Goal: Task Accomplishment & Management: Manage account settings

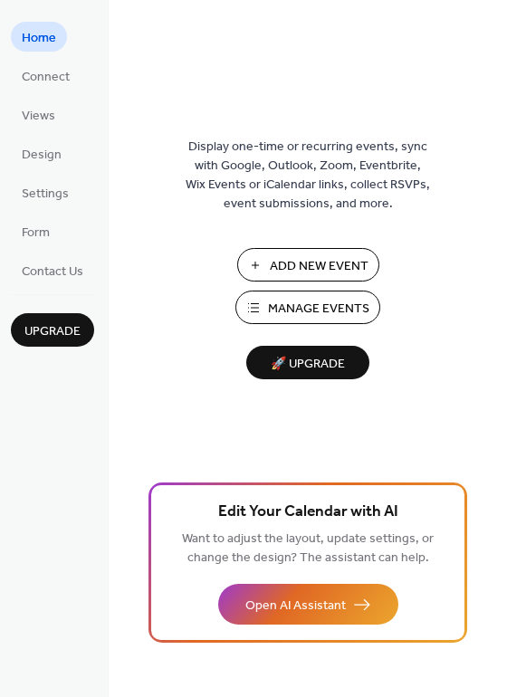
click at [285, 303] on span "Manage Events" at bounding box center [318, 309] width 101 height 19
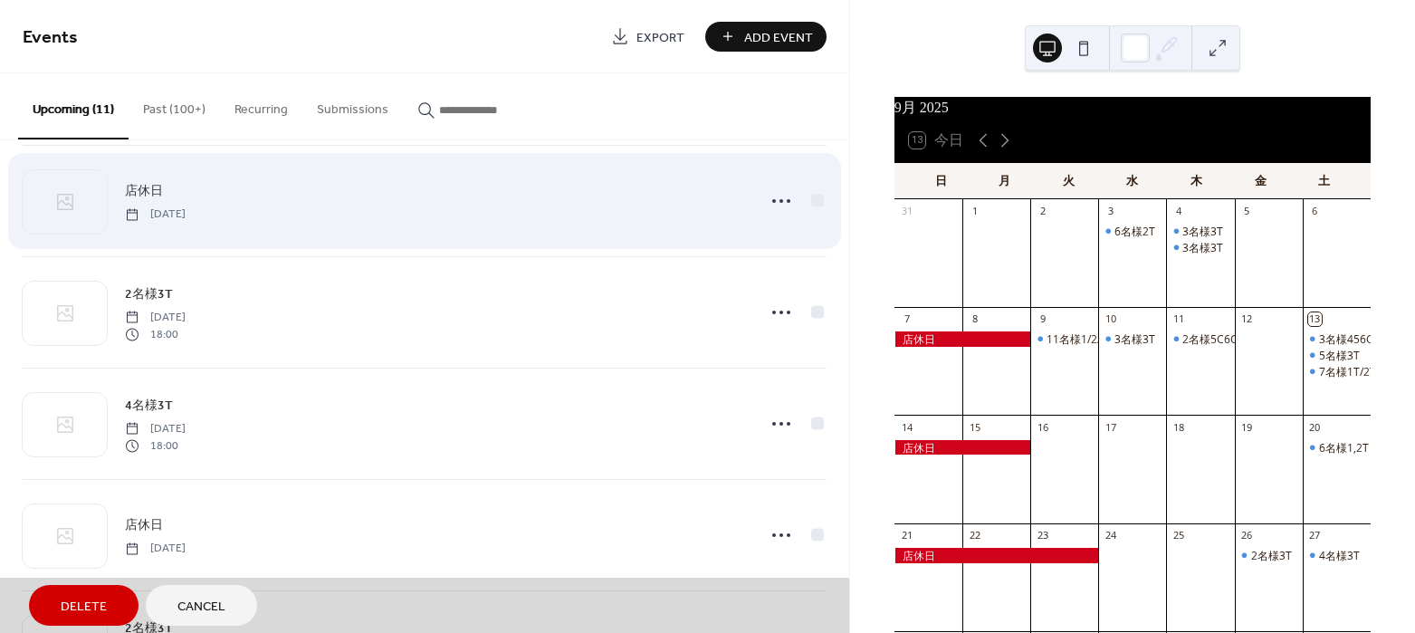
scroll to position [713, 0]
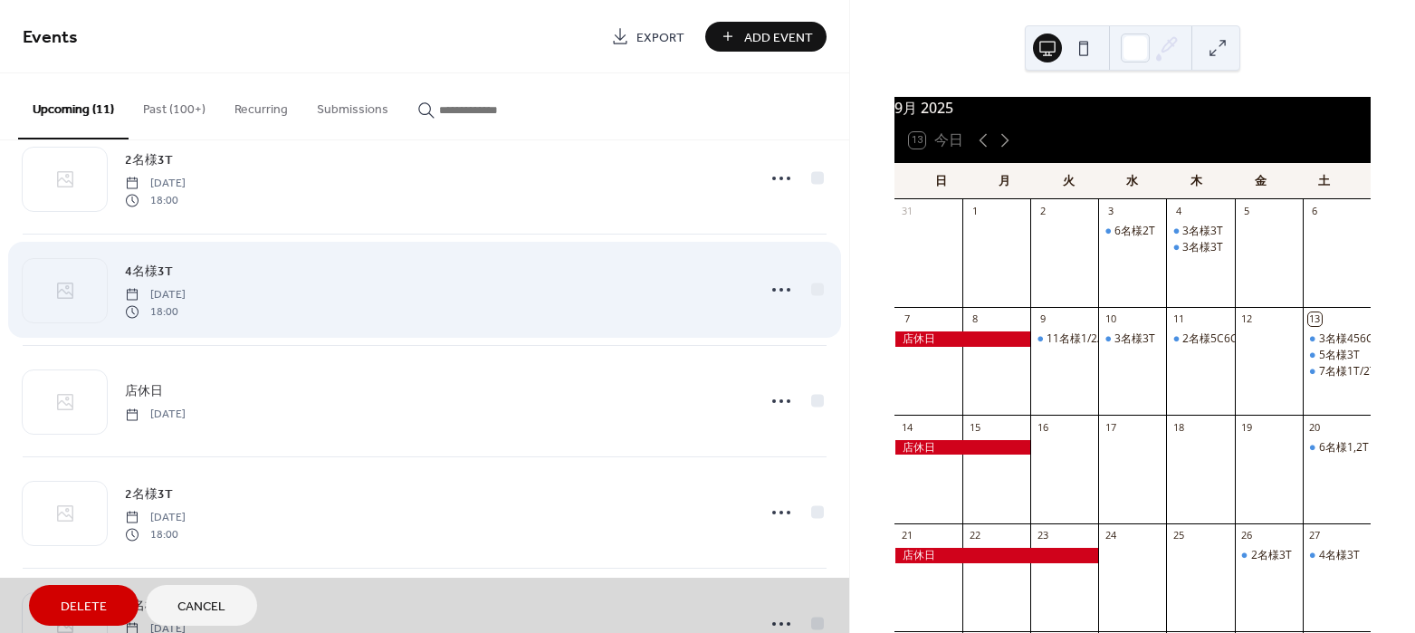
click at [774, 289] on div "4名様3T [DATE] 18:00" at bounding box center [425, 289] width 804 height 111
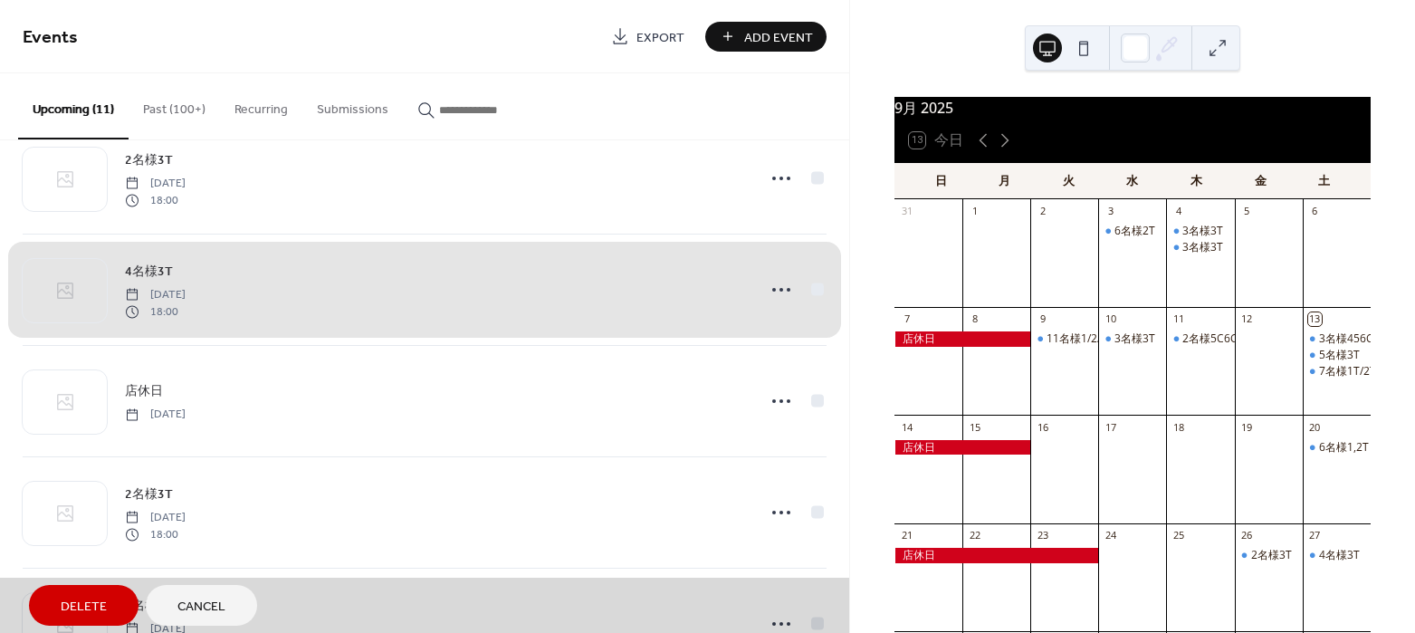
click at [626, 301] on div "4名様3T [DATE] 18:00" at bounding box center [425, 289] width 804 height 111
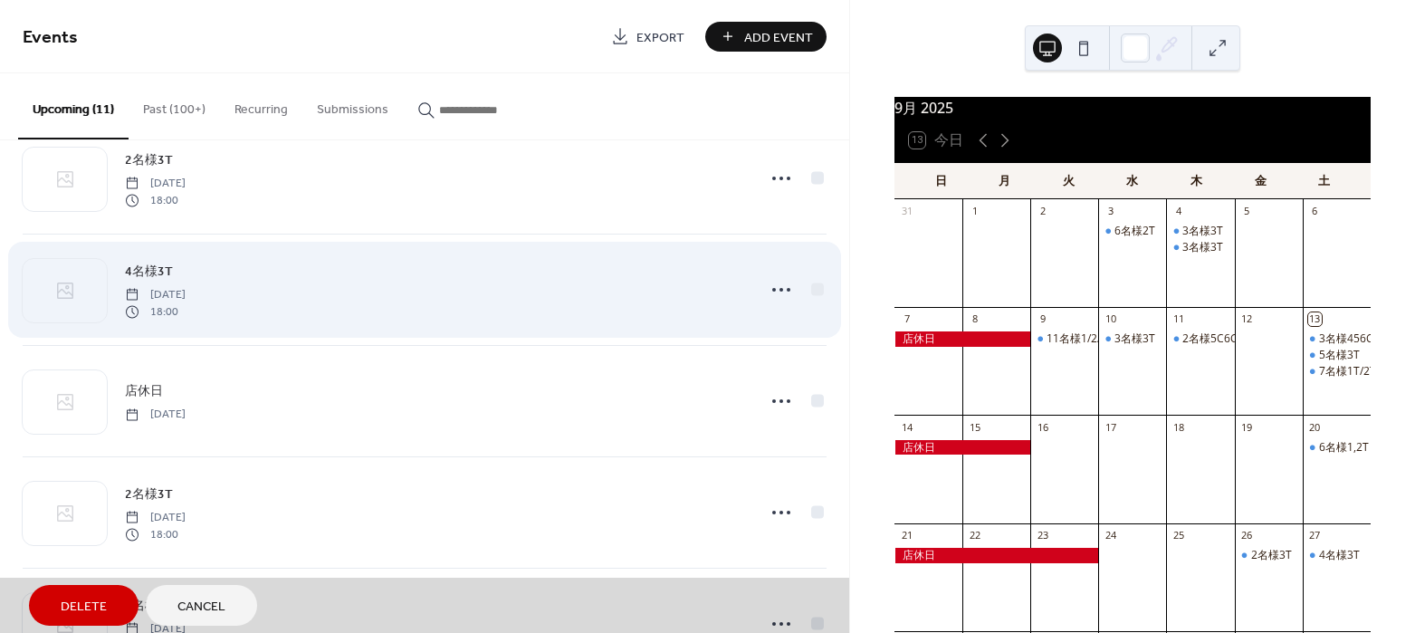
click at [221, 273] on div "4名様3T [DATE] 18:00" at bounding box center [425, 289] width 804 height 111
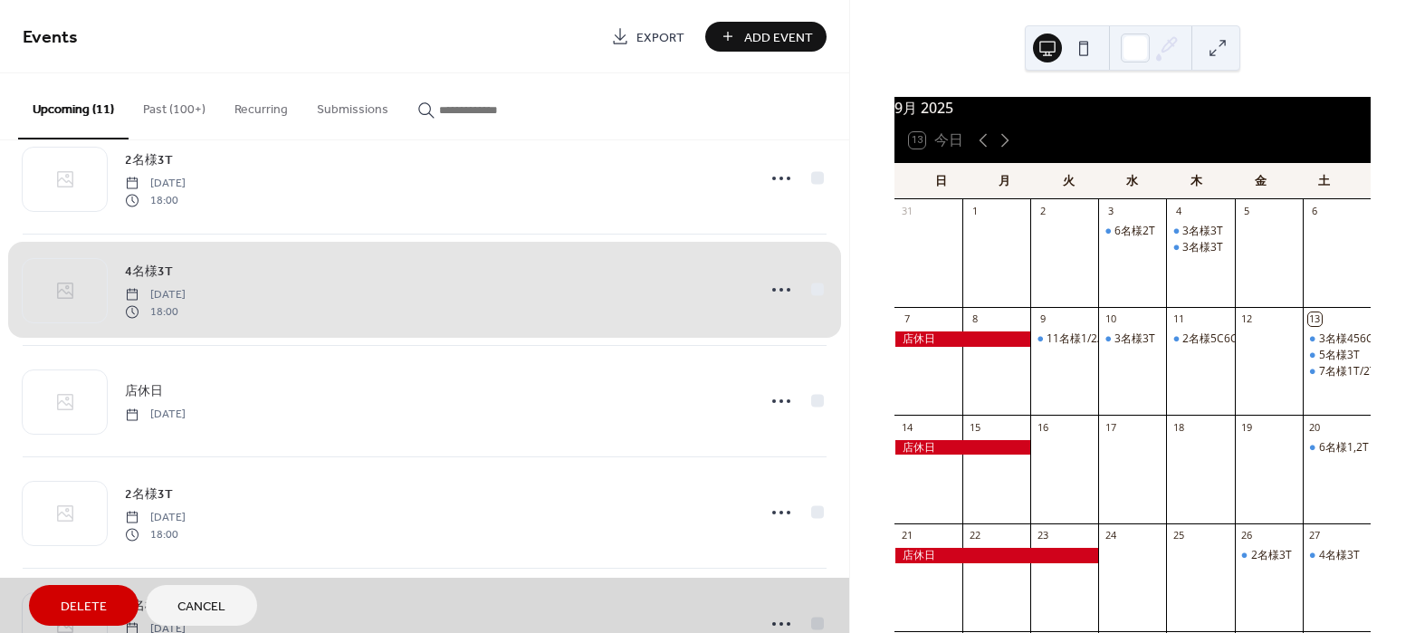
click at [221, 273] on div "4名様3T [DATE] 18:00" at bounding box center [425, 289] width 804 height 111
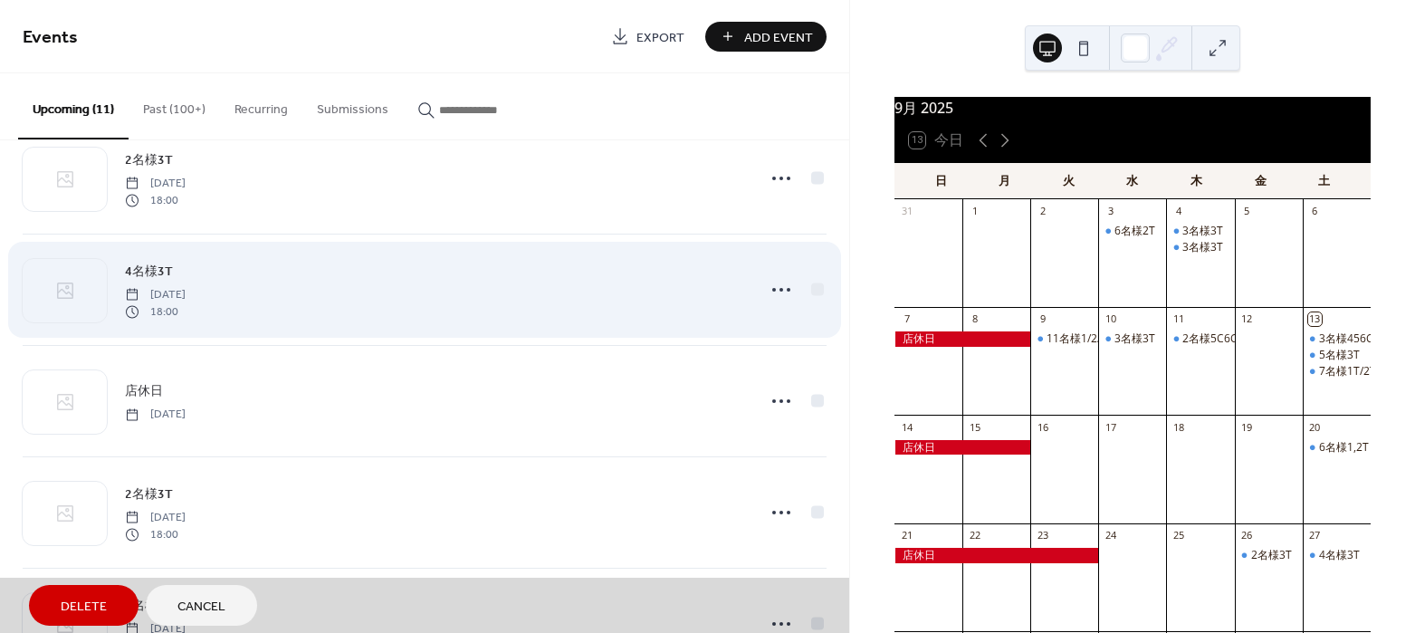
click at [175, 271] on div "4名様3T [DATE] 18:00" at bounding box center [425, 289] width 804 height 111
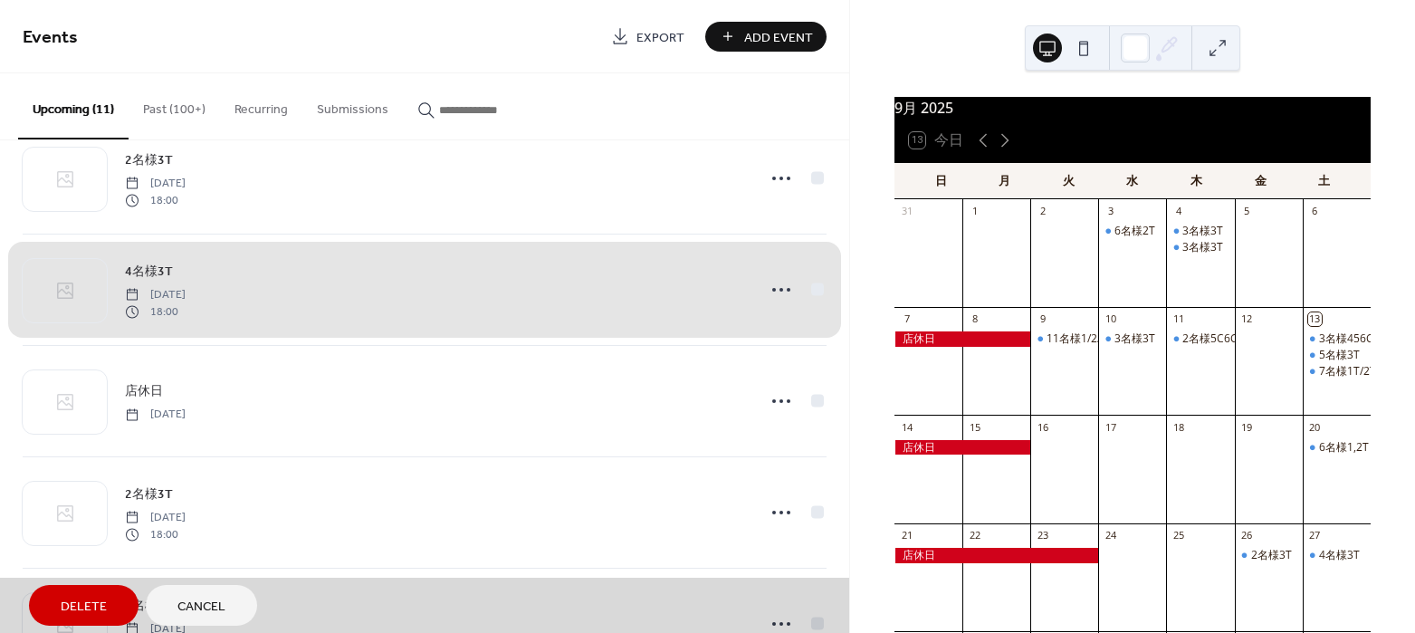
click at [142, 263] on div "4名様3T [DATE] 18:00" at bounding box center [425, 289] width 804 height 111
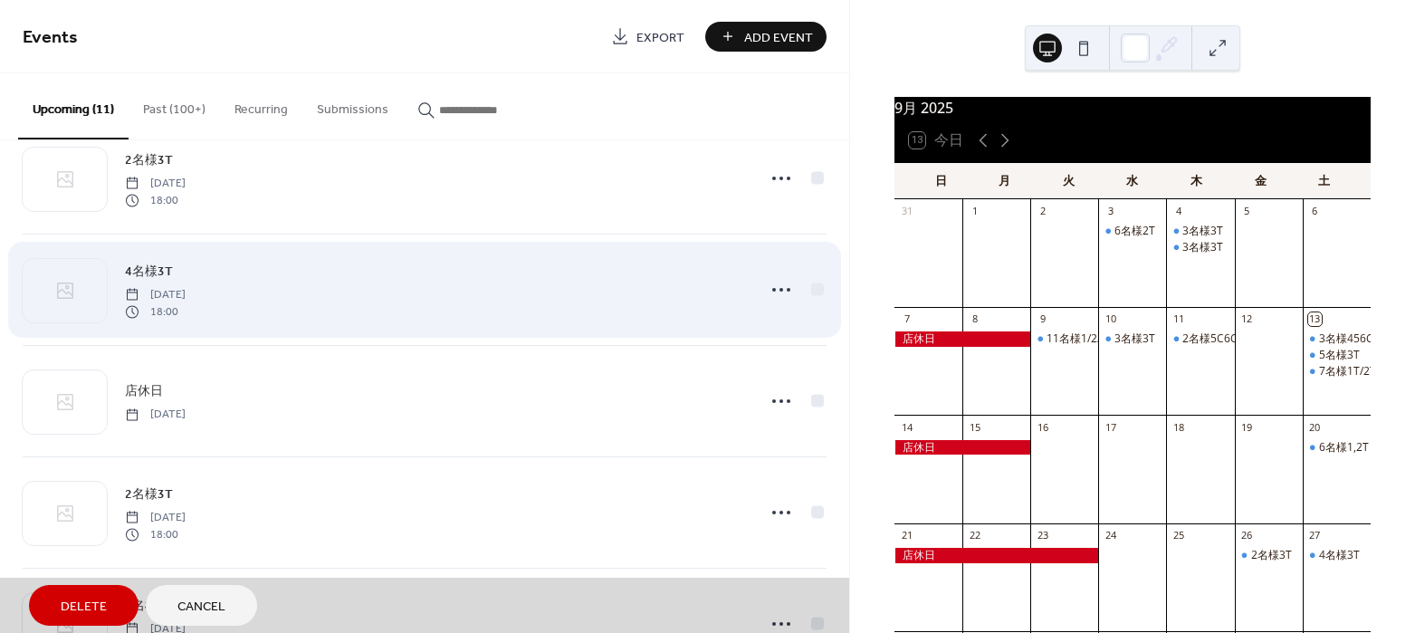
click at [54, 286] on div "4名様3T [DATE] 18:00" at bounding box center [425, 289] width 804 height 111
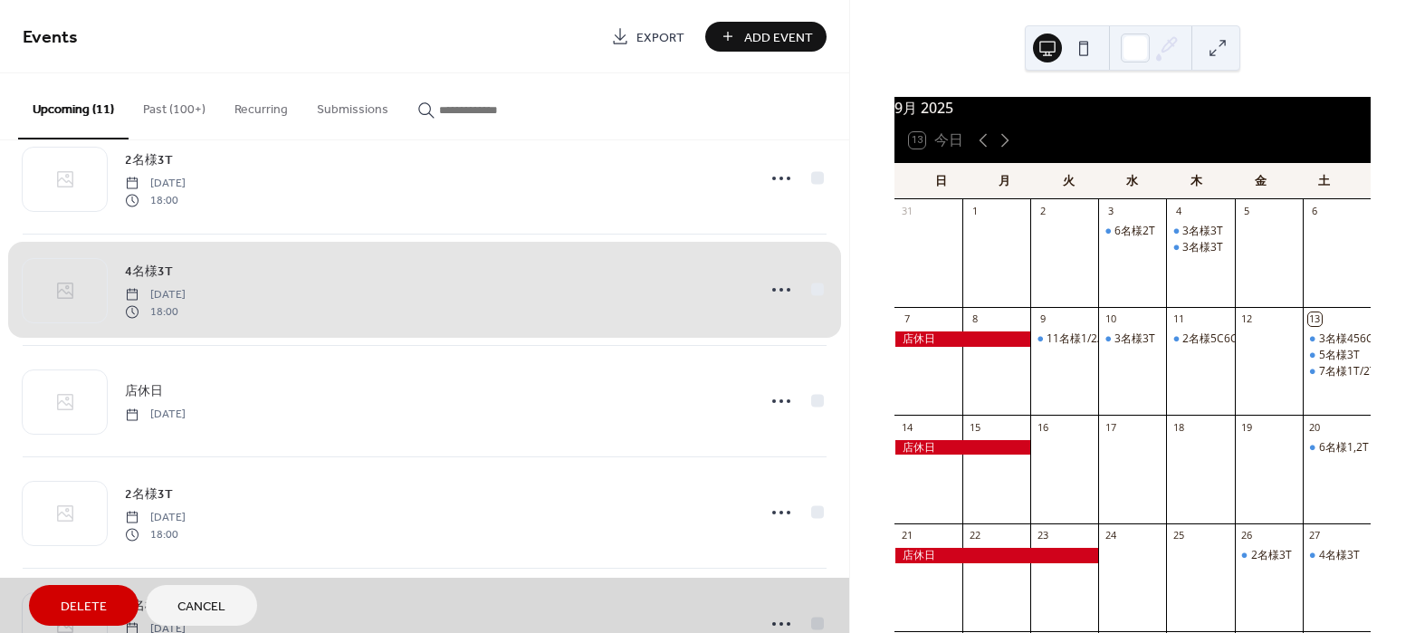
click at [813, 288] on div "4名様3T [DATE] 18:00" at bounding box center [425, 289] width 804 height 111
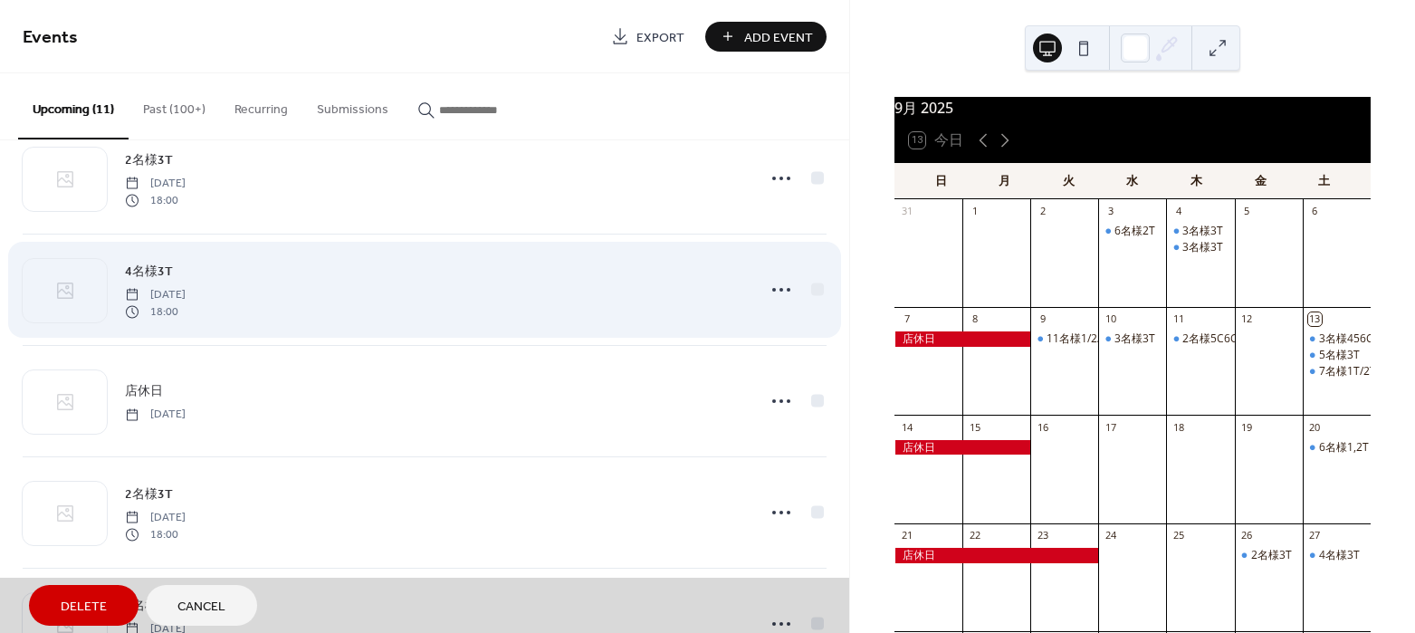
click at [663, 293] on div "4名様3T [DATE] 18:00" at bounding box center [425, 289] width 804 height 111
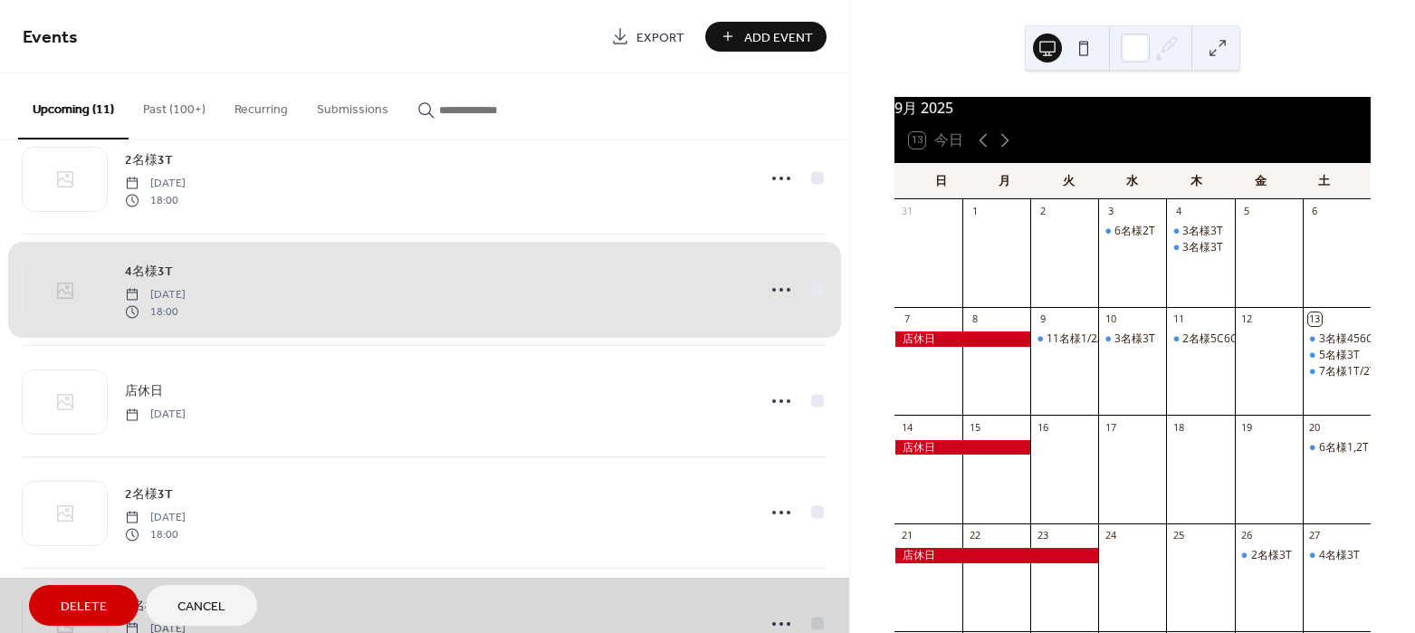
click at [663, 293] on div "4名様3T [DATE] 18:00" at bounding box center [425, 289] width 804 height 111
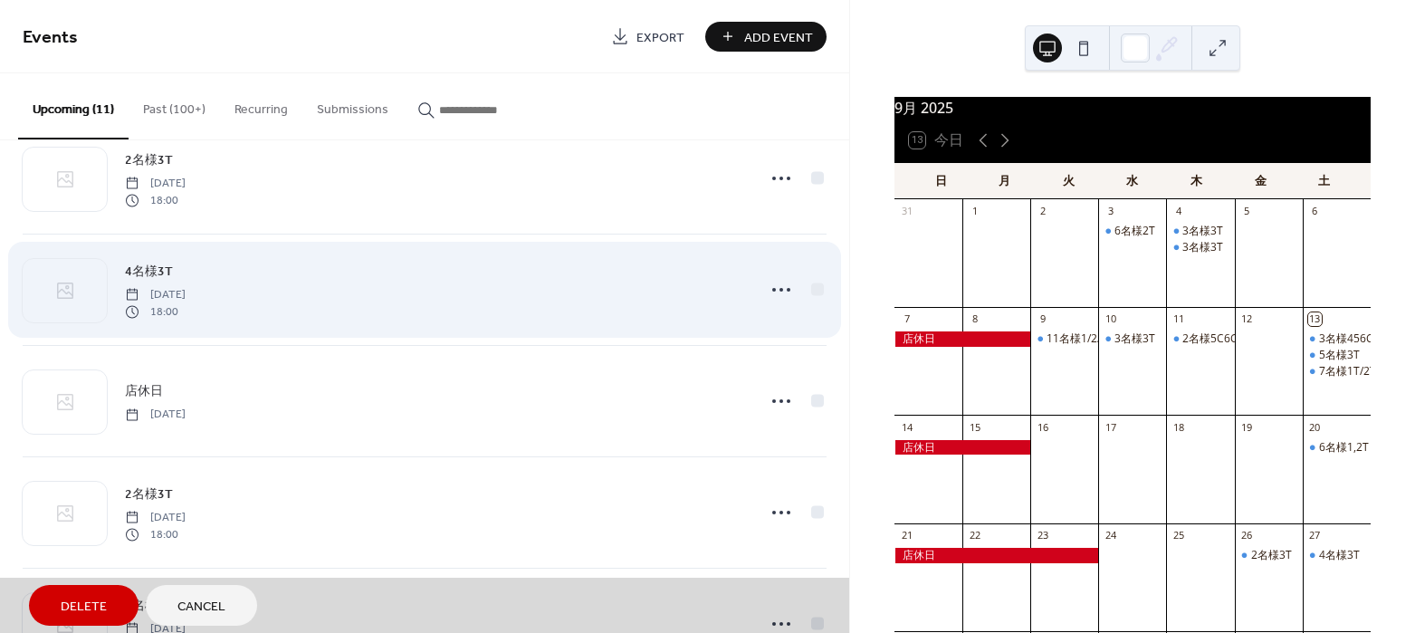
click at [554, 297] on div "4名様3T [DATE] 18:00" at bounding box center [425, 289] width 804 height 111
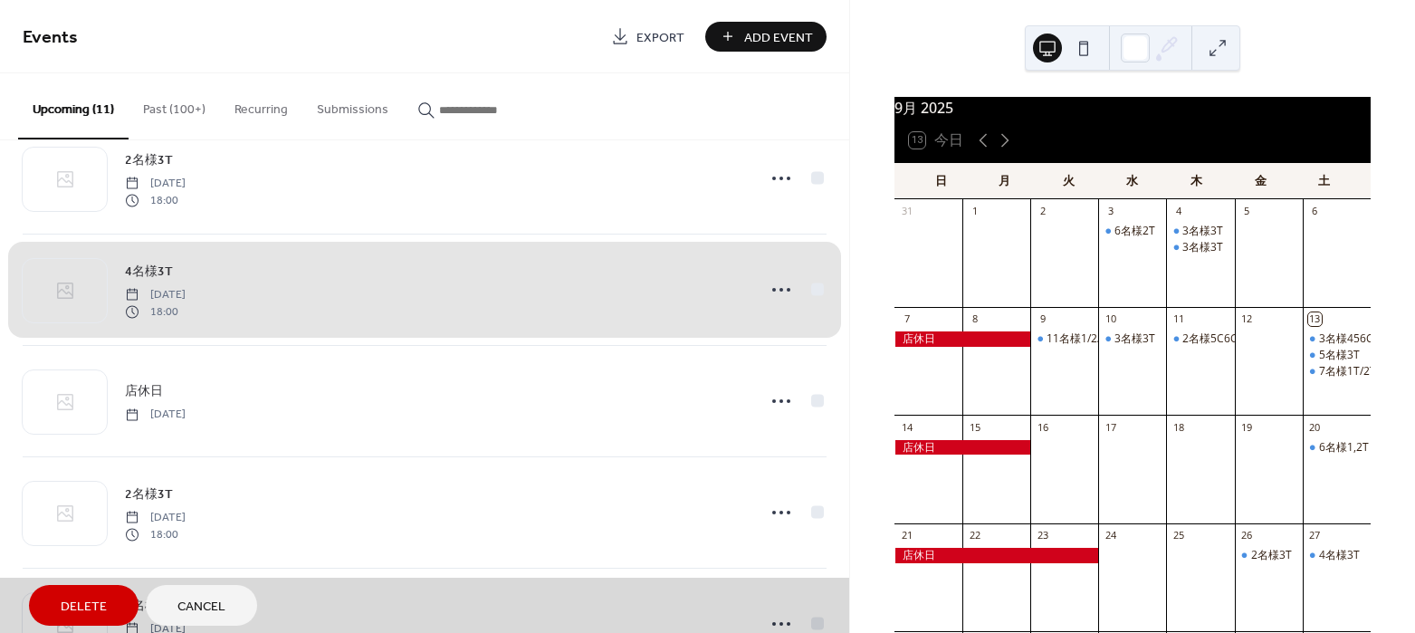
click at [139, 263] on div "4名様3T [DATE] 18:00" at bounding box center [425, 289] width 804 height 111
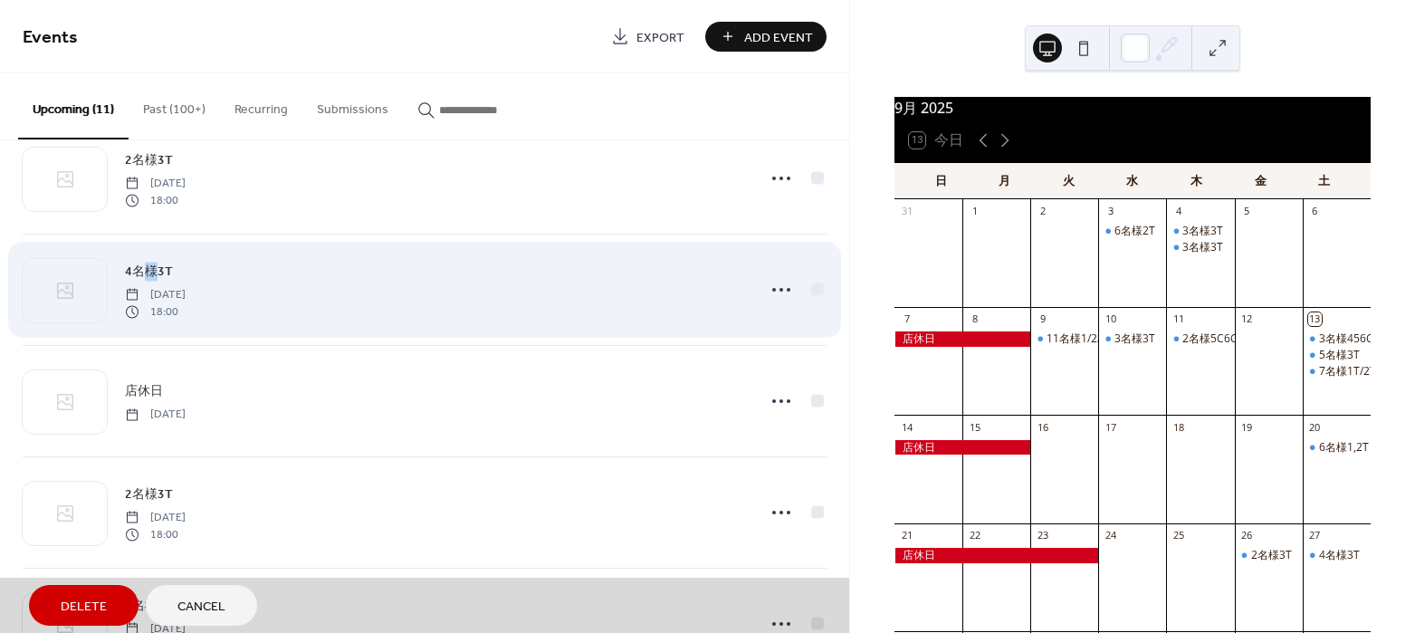
click at [139, 263] on div "4名様3T [DATE] 18:00" at bounding box center [425, 289] width 804 height 111
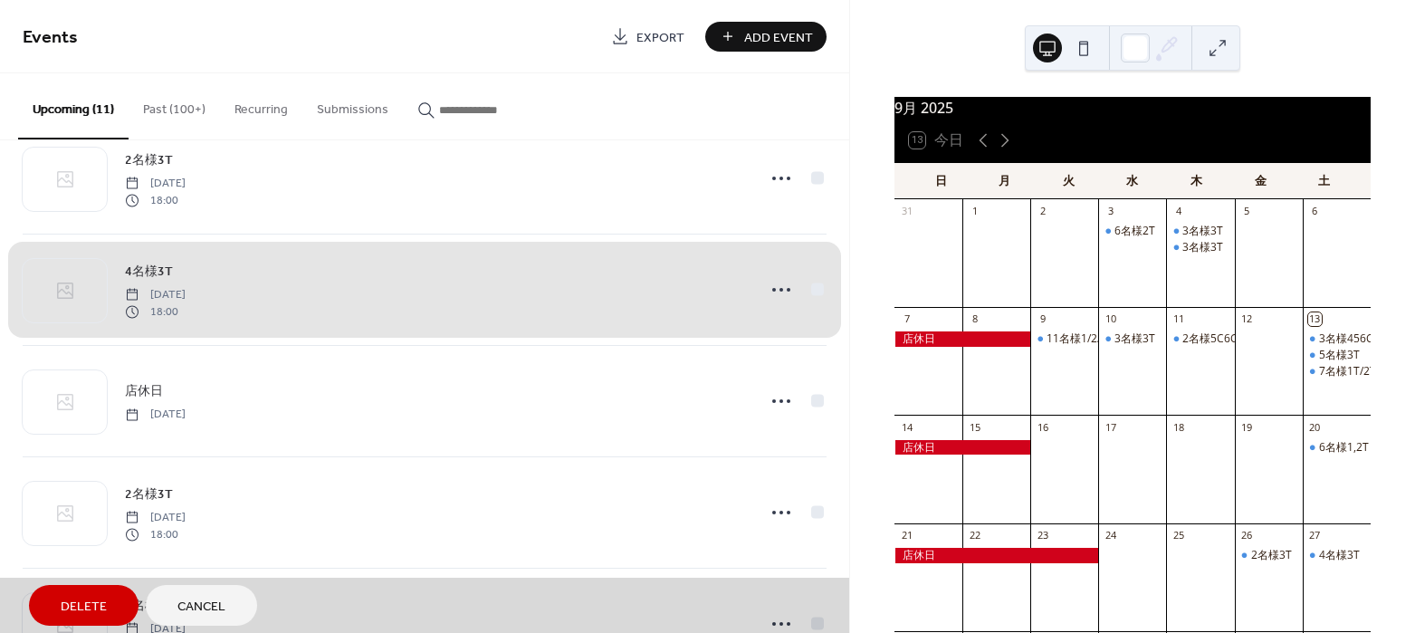
click at [132, 263] on div "4名様3T [DATE] 18:00" at bounding box center [425, 289] width 804 height 111
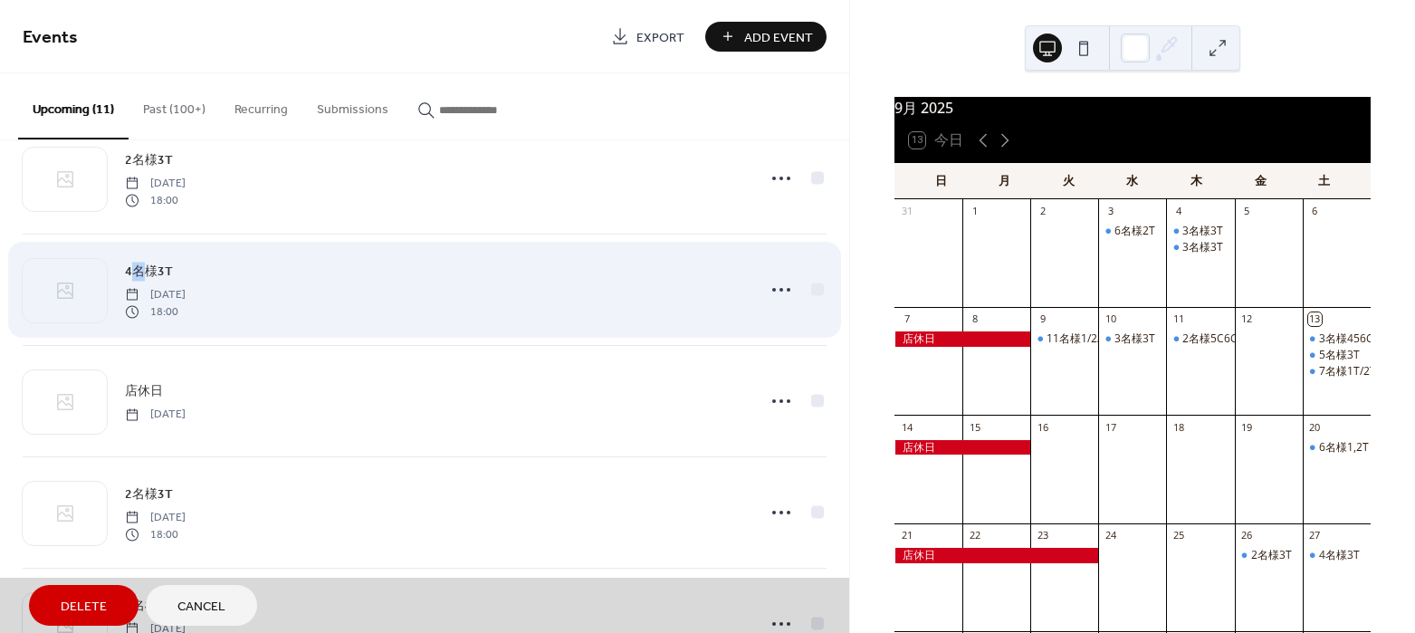
click at [132, 263] on div "4名様3T [DATE] 18:00" at bounding box center [425, 289] width 804 height 111
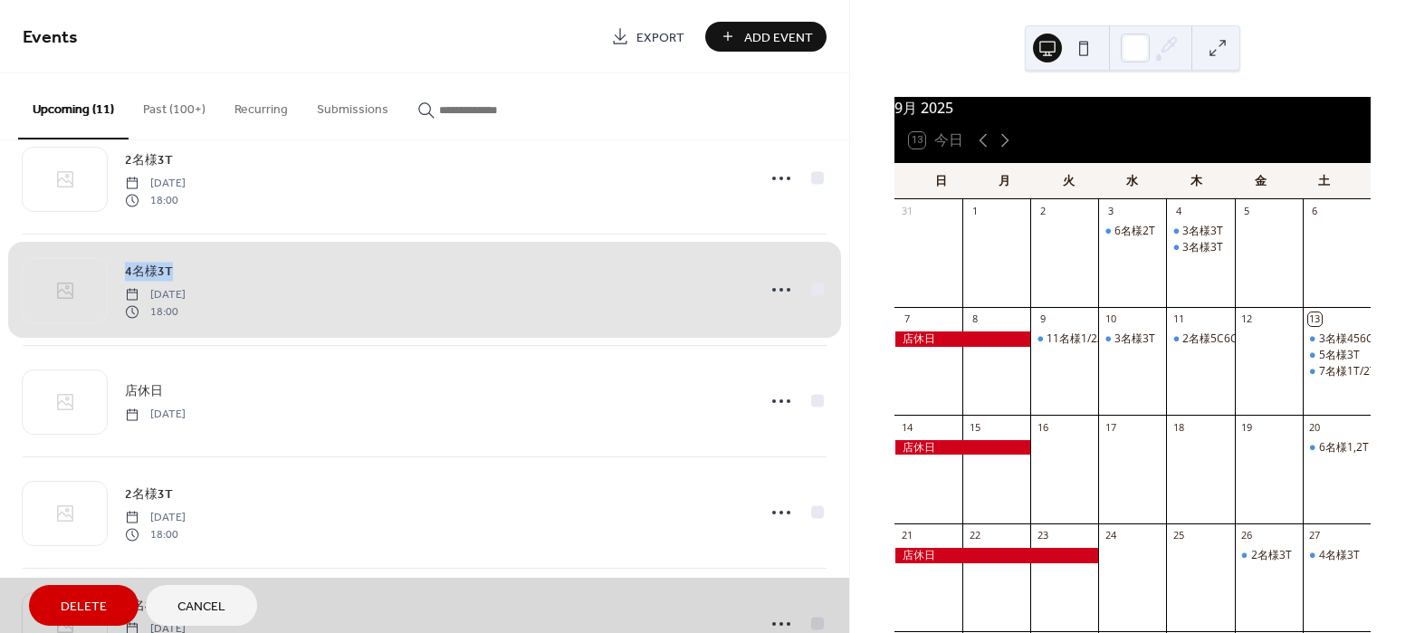
click at [132, 263] on div "4名様3T [DATE] 18:00" at bounding box center [425, 289] width 804 height 111
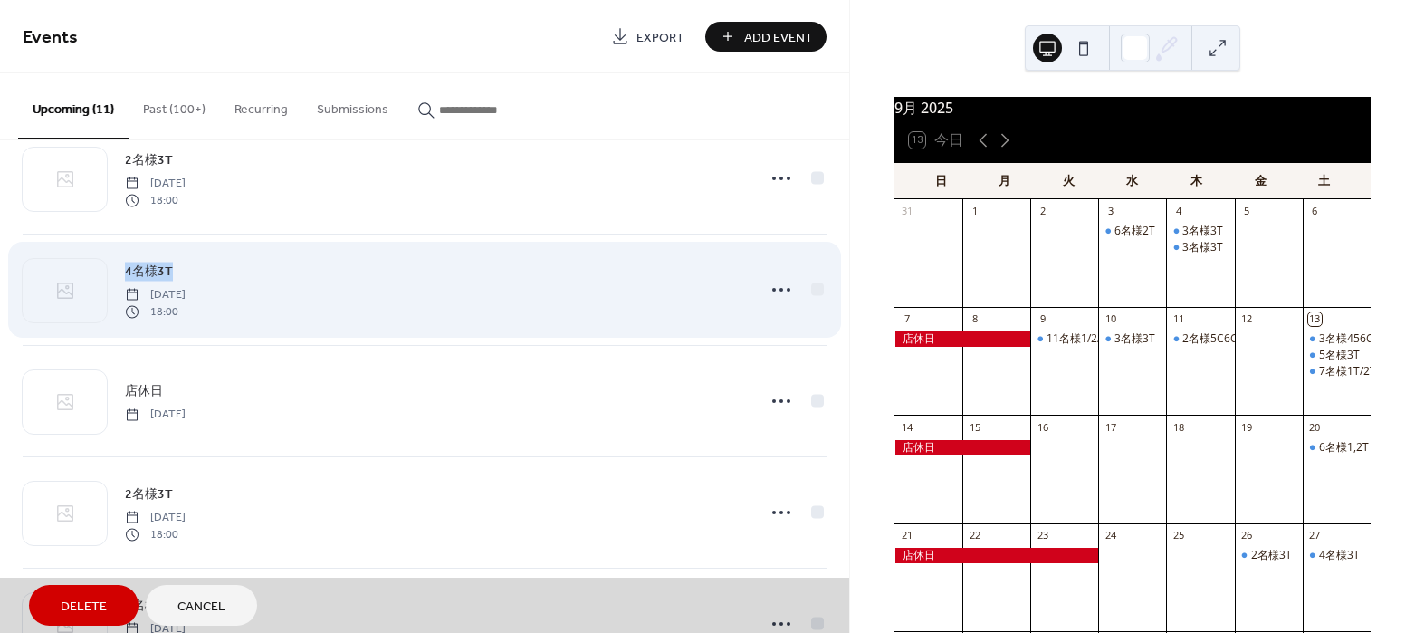
click at [132, 263] on div "4名様3T [DATE] 18:00" at bounding box center [425, 289] width 804 height 111
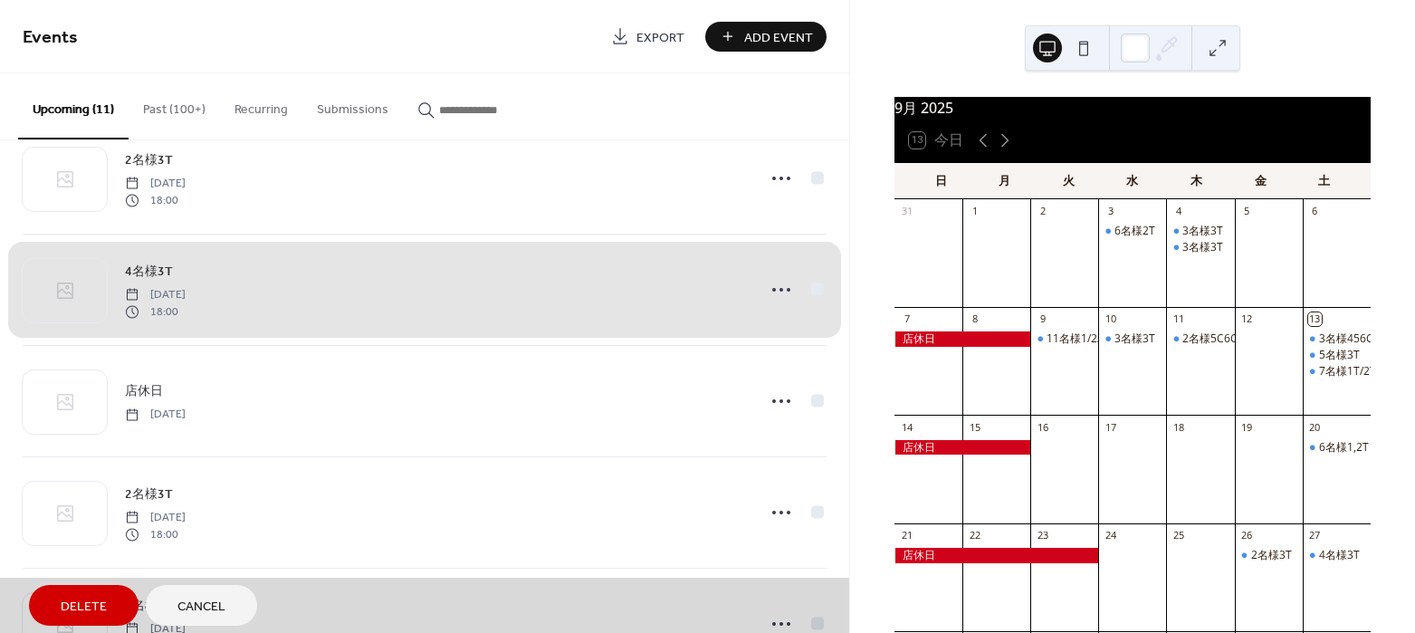
click at [132, 263] on div "4名様3T [DATE] 18:00" at bounding box center [425, 289] width 804 height 111
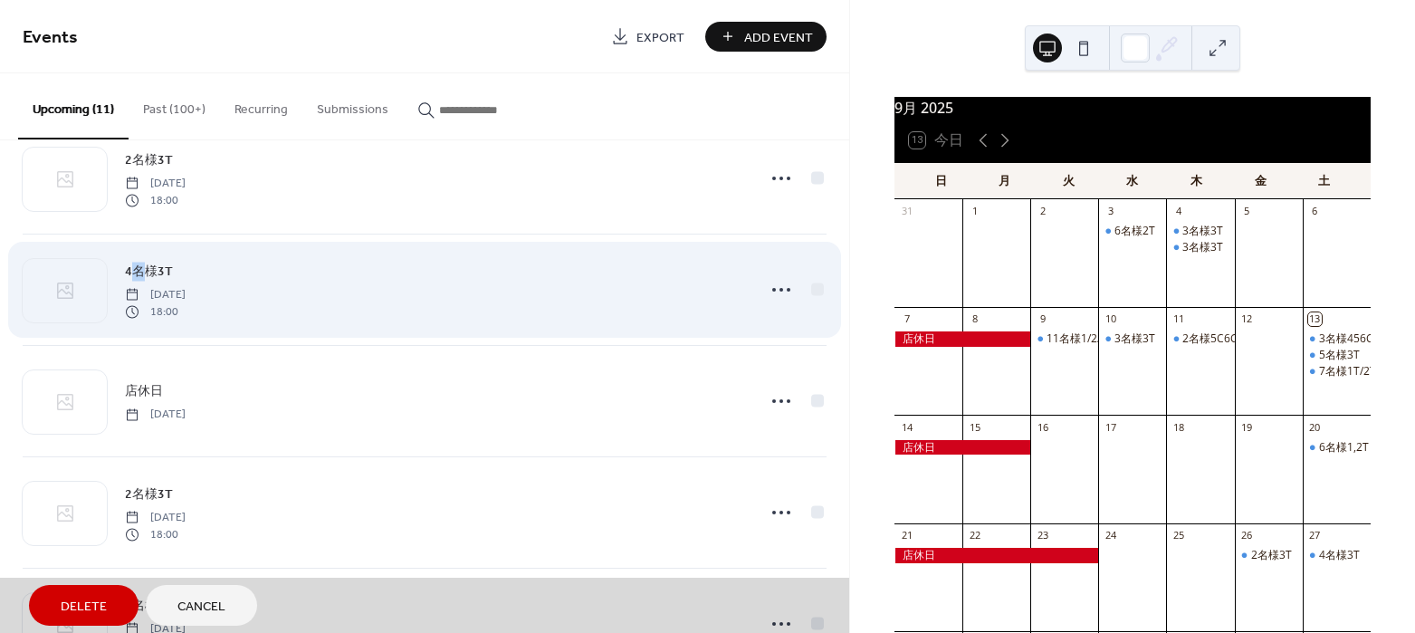
click at [132, 263] on div "4名様3T [DATE] 18:00" at bounding box center [425, 289] width 804 height 111
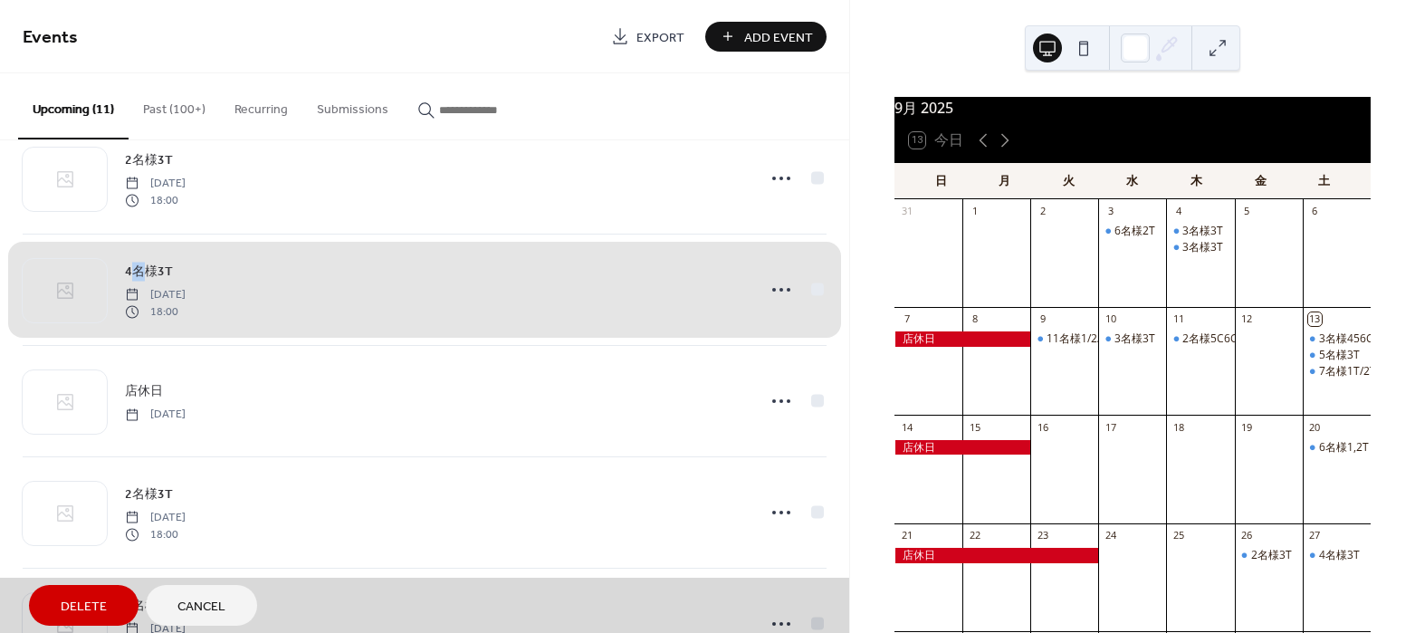
click at [132, 263] on div "4名様3T [DATE] 18:00" at bounding box center [425, 289] width 804 height 111
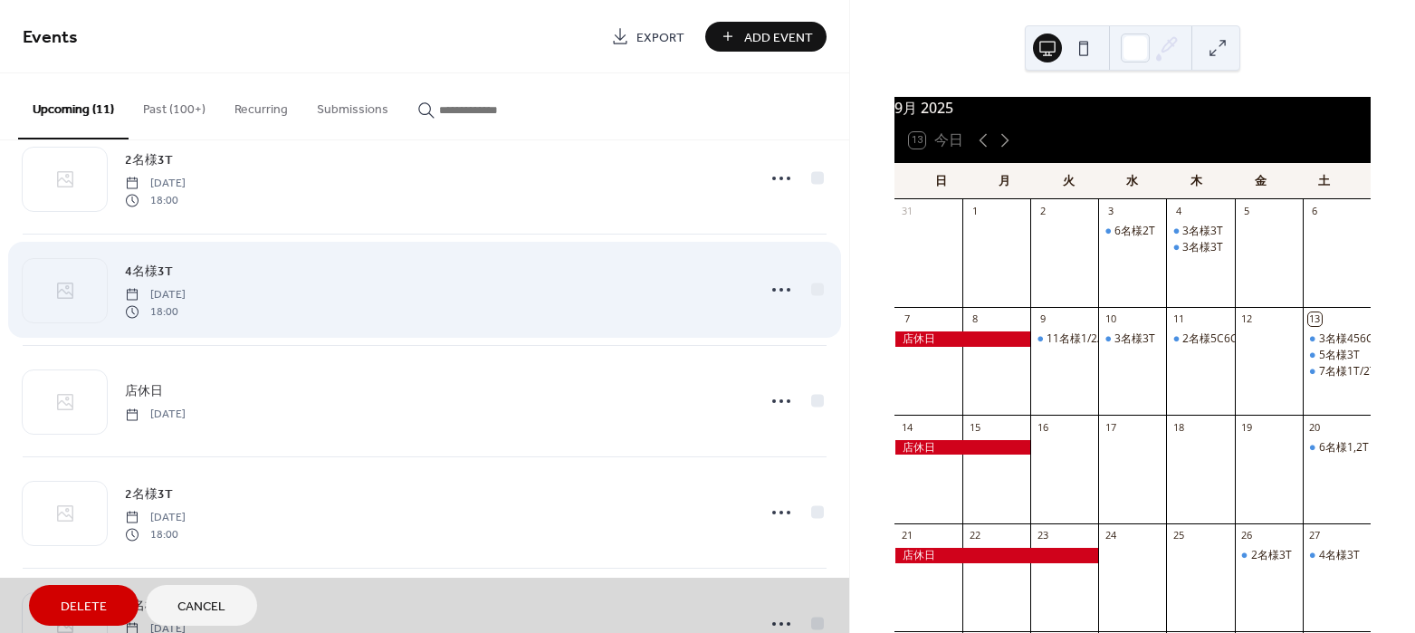
click at [137, 262] on div "4名様3T [DATE] 18:00" at bounding box center [425, 289] width 804 height 111
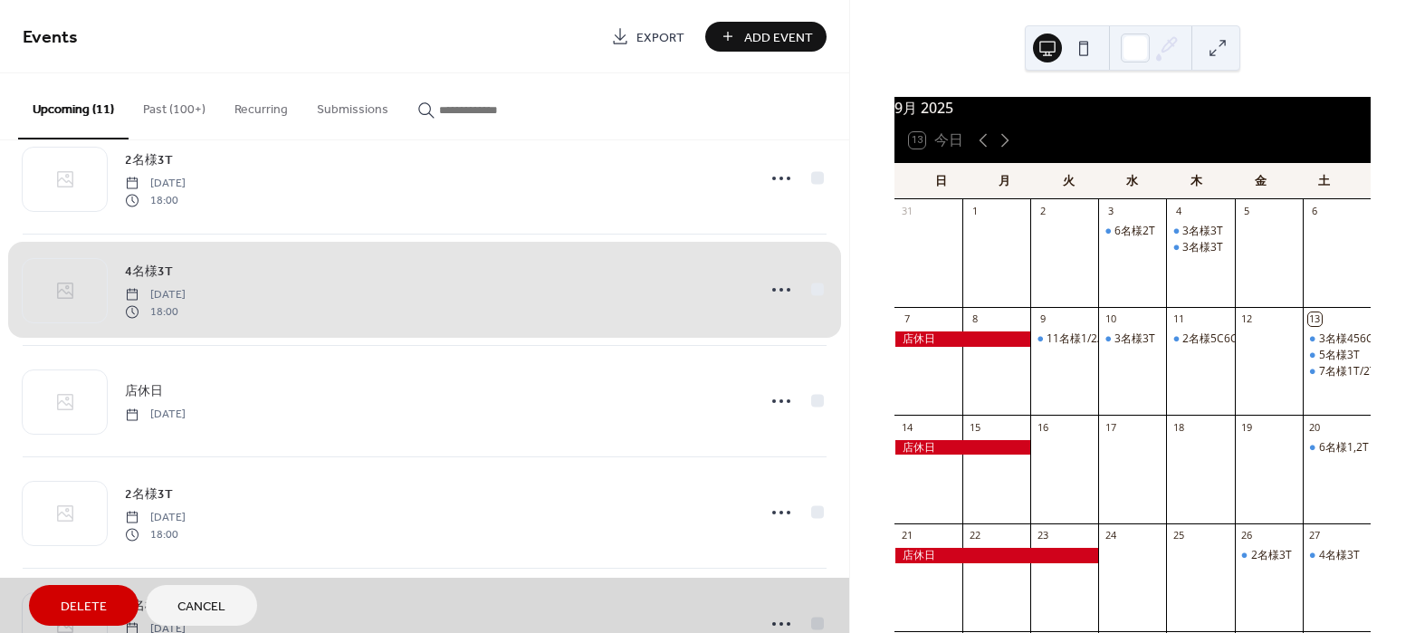
click at [791, 288] on div "4名様3T [DATE] 18:00" at bounding box center [425, 289] width 804 height 111
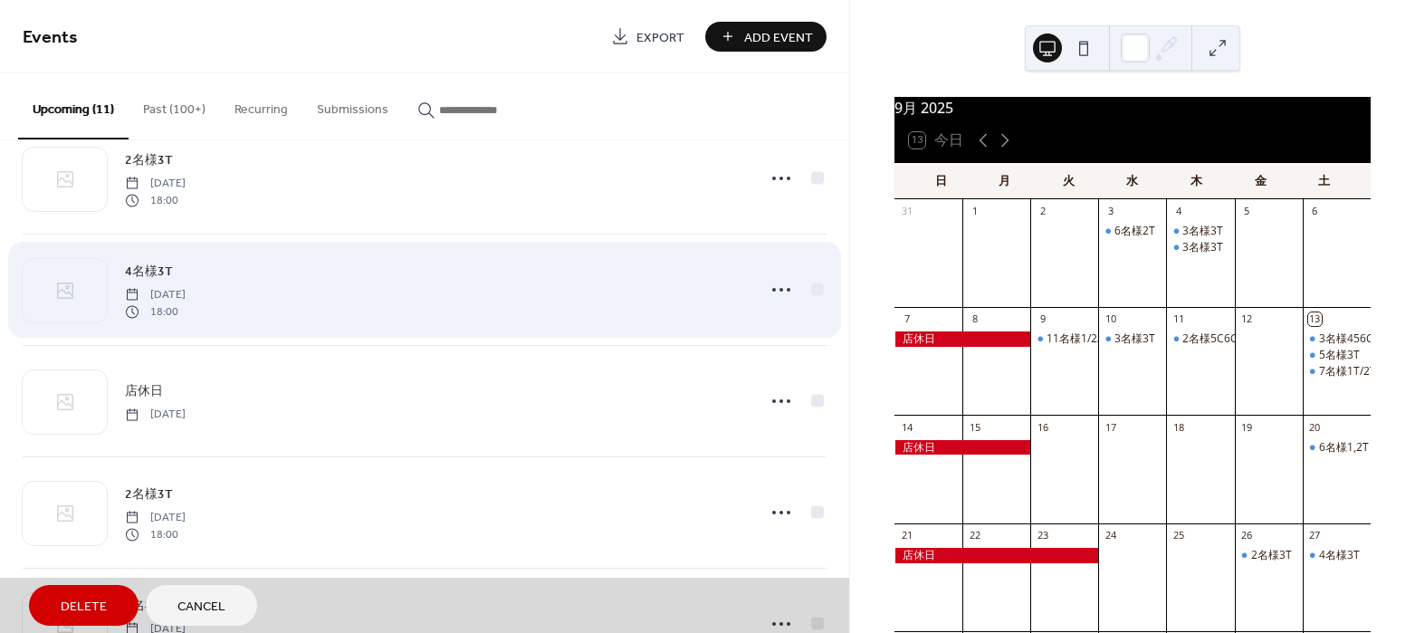
click at [775, 285] on div "4名様3T [DATE] 18:00" at bounding box center [425, 289] width 804 height 111
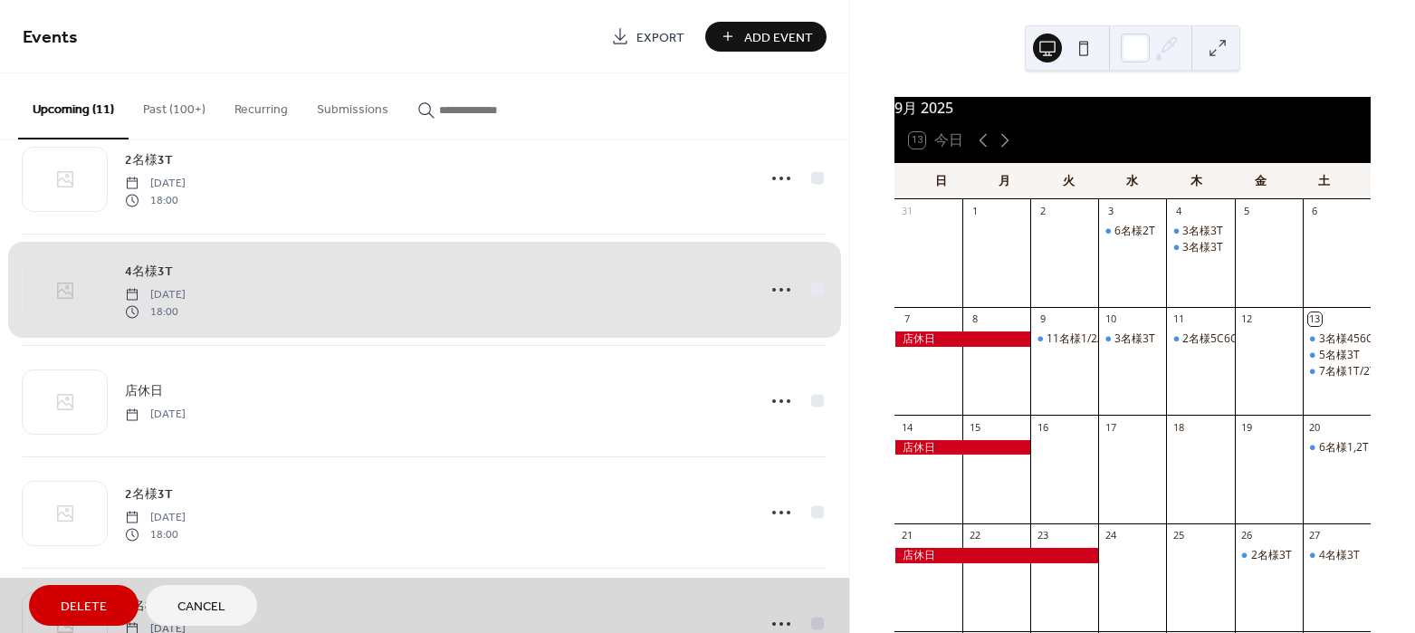
click at [109, 607] on button "Delete" at bounding box center [84, 605] width 110 height 41
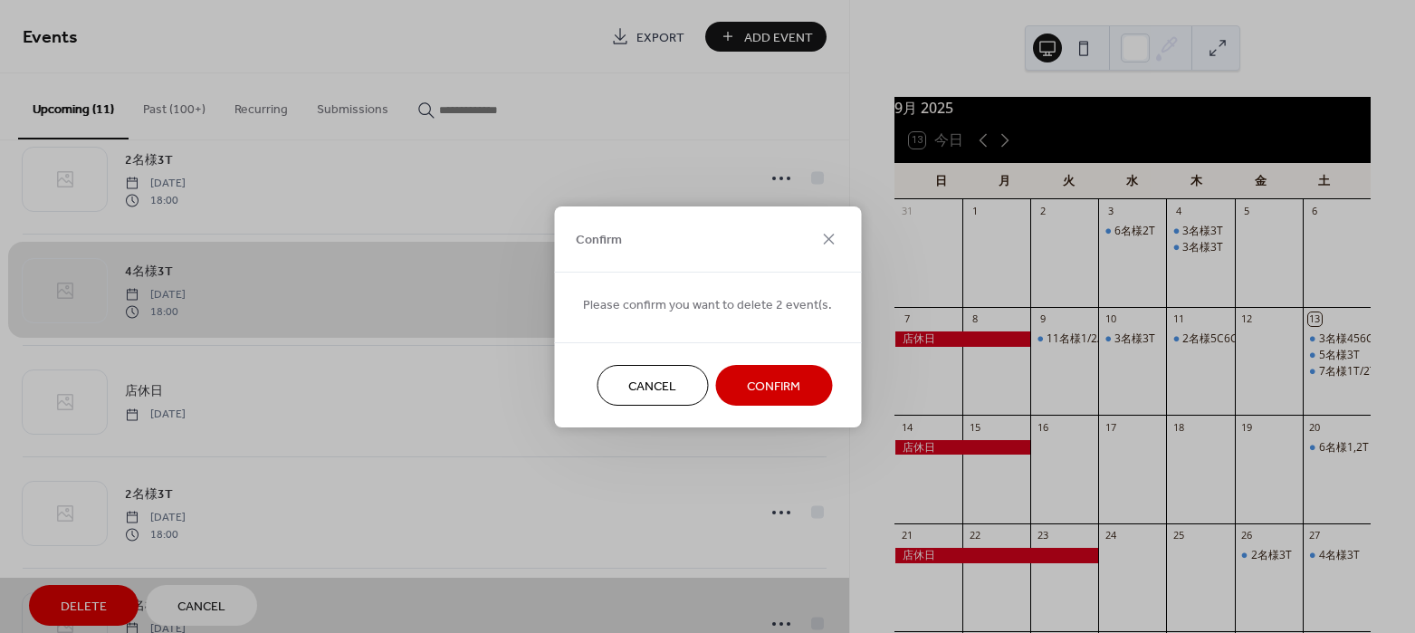
click at [729, 381] on button "Confirm" at bounding box center [773, 385] width 117 height 41
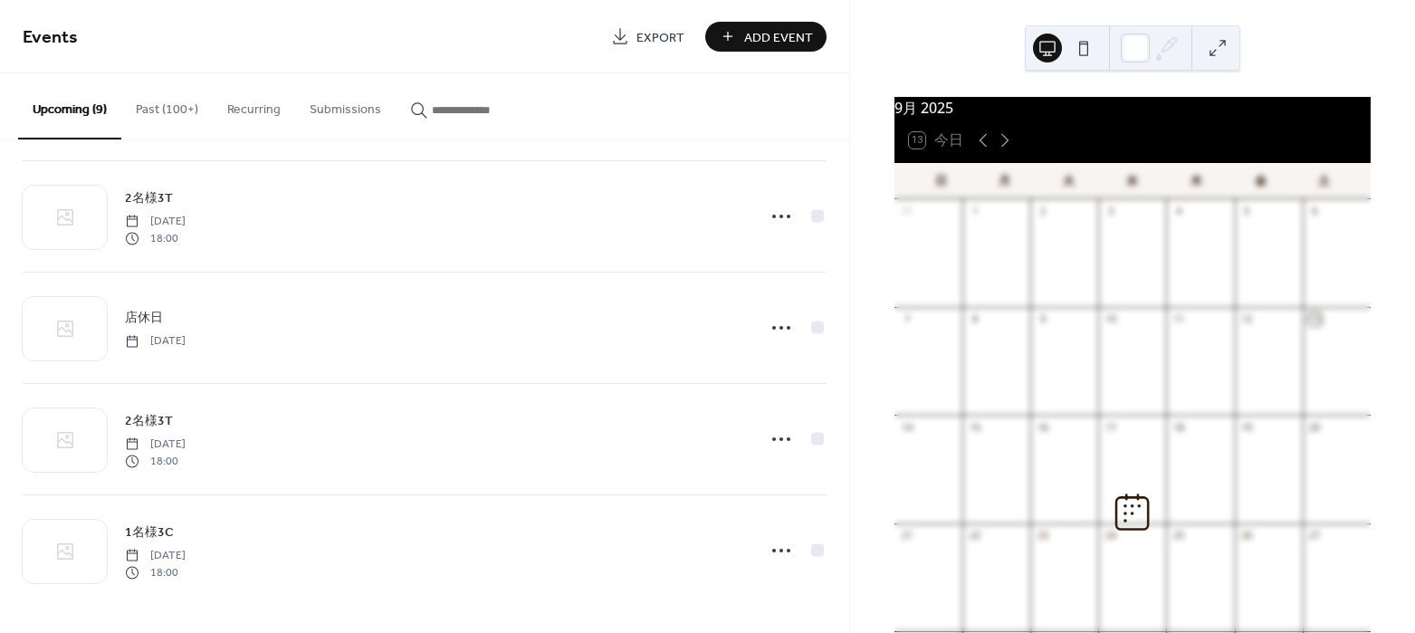
scroll to position [561, 0]
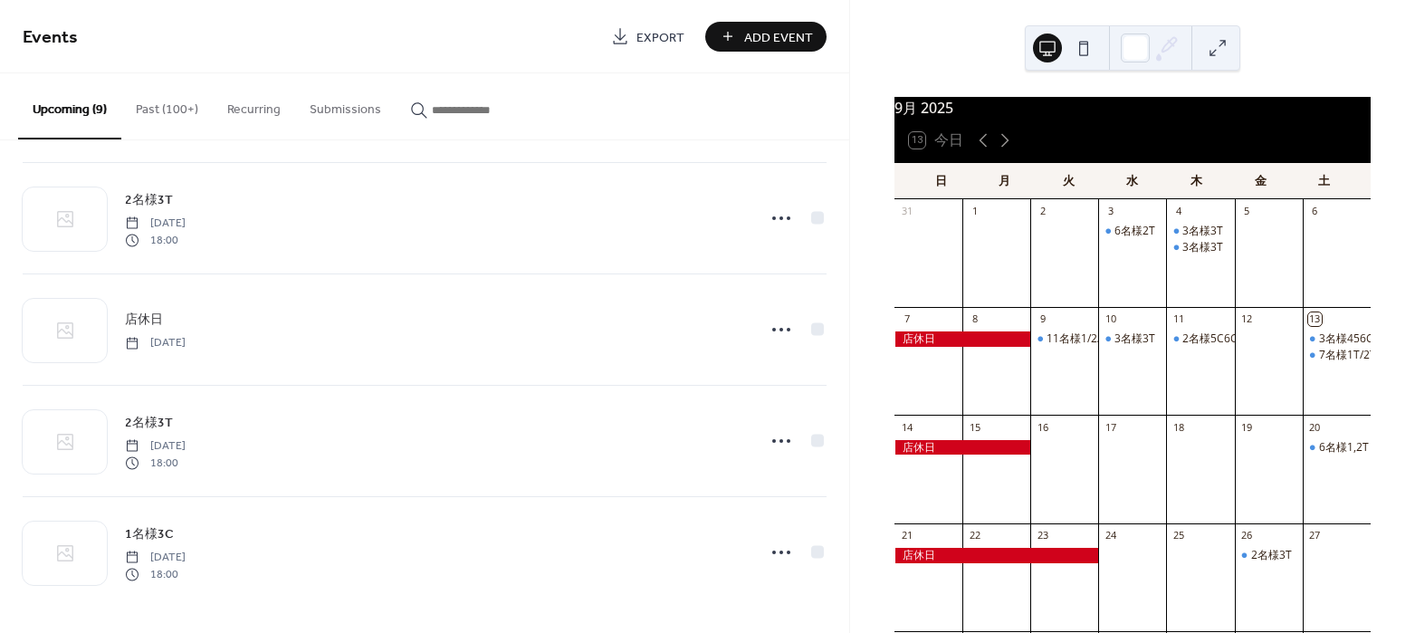
click at [757, 28] on span "Add Event" at bounding box center [778, 37] width 69 height 19
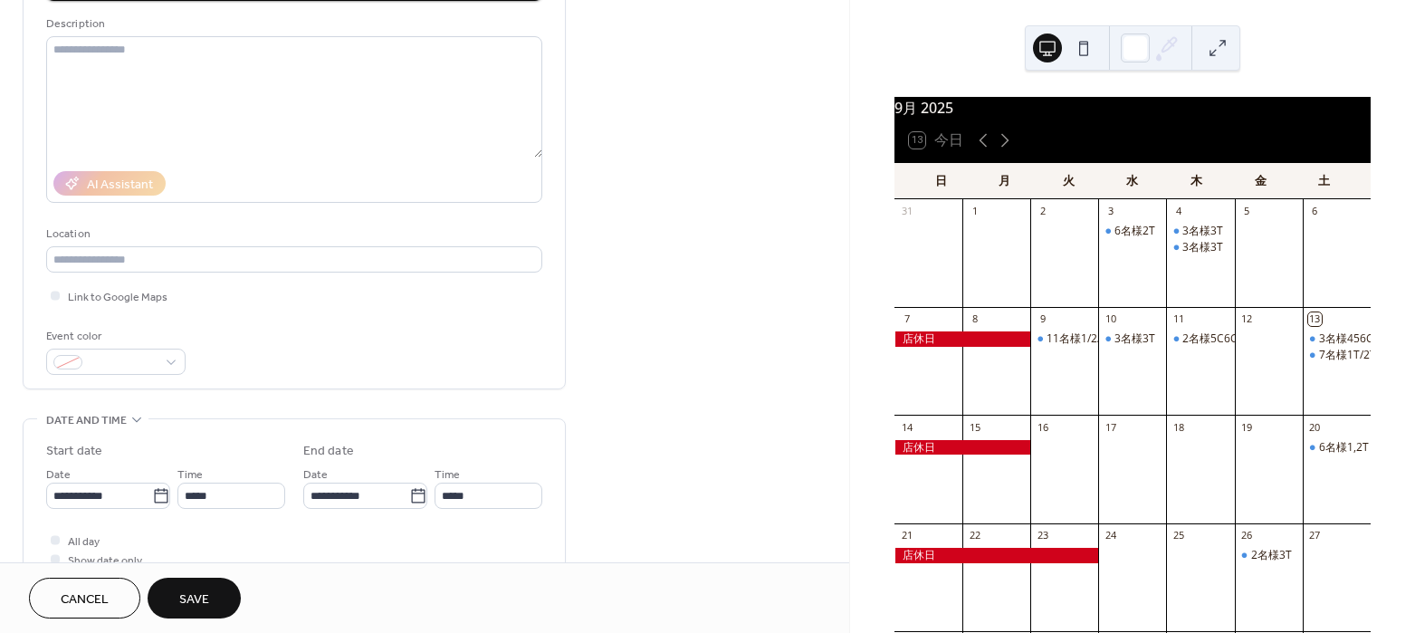
scroll to position [226, 0]
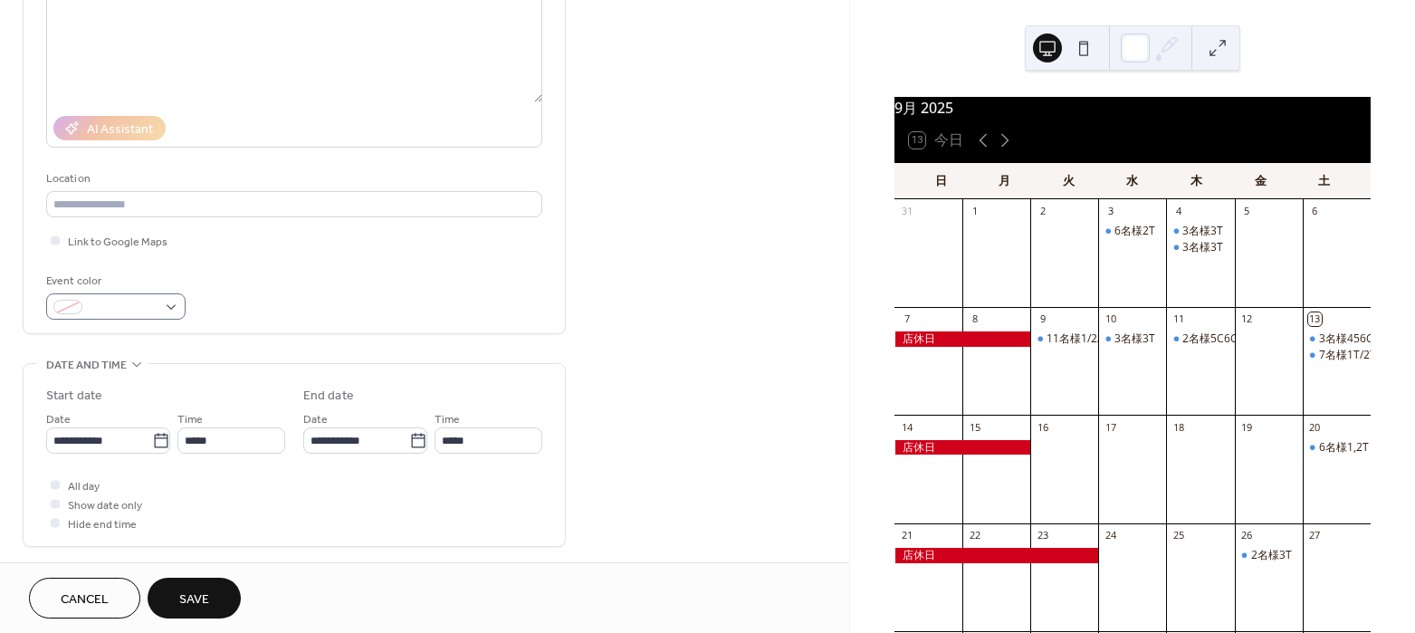
type input "*******"
click at [156, 302] on span at bounding box center [123, 308] width 67 height 19
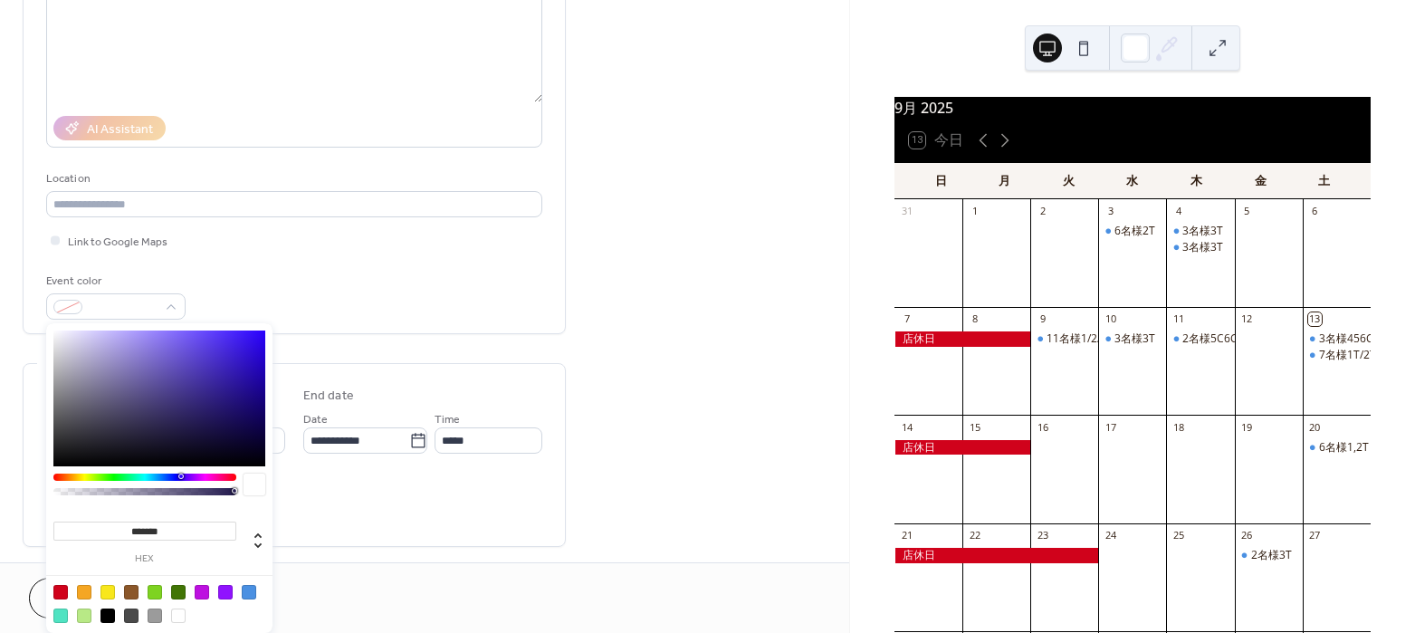
click at [245, 587] on div at bounding box center [249, 592] width 14 height 14
type input "*******"
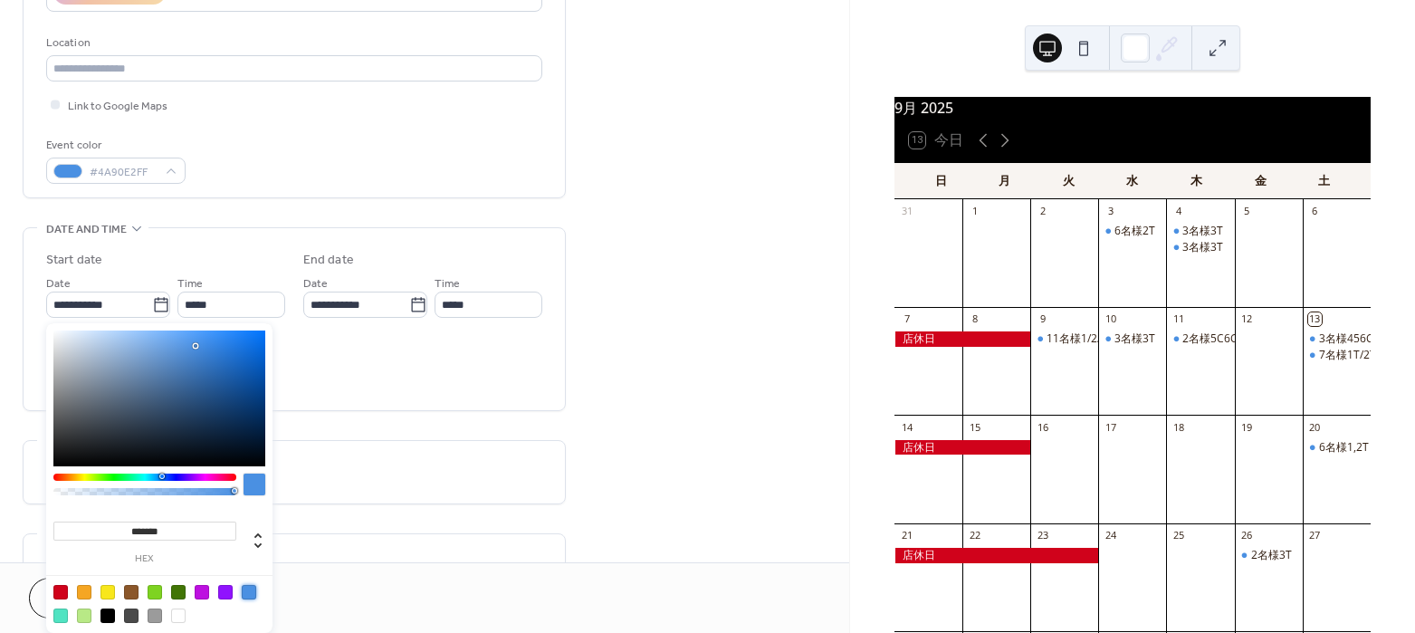
scroll to position [453, 0]
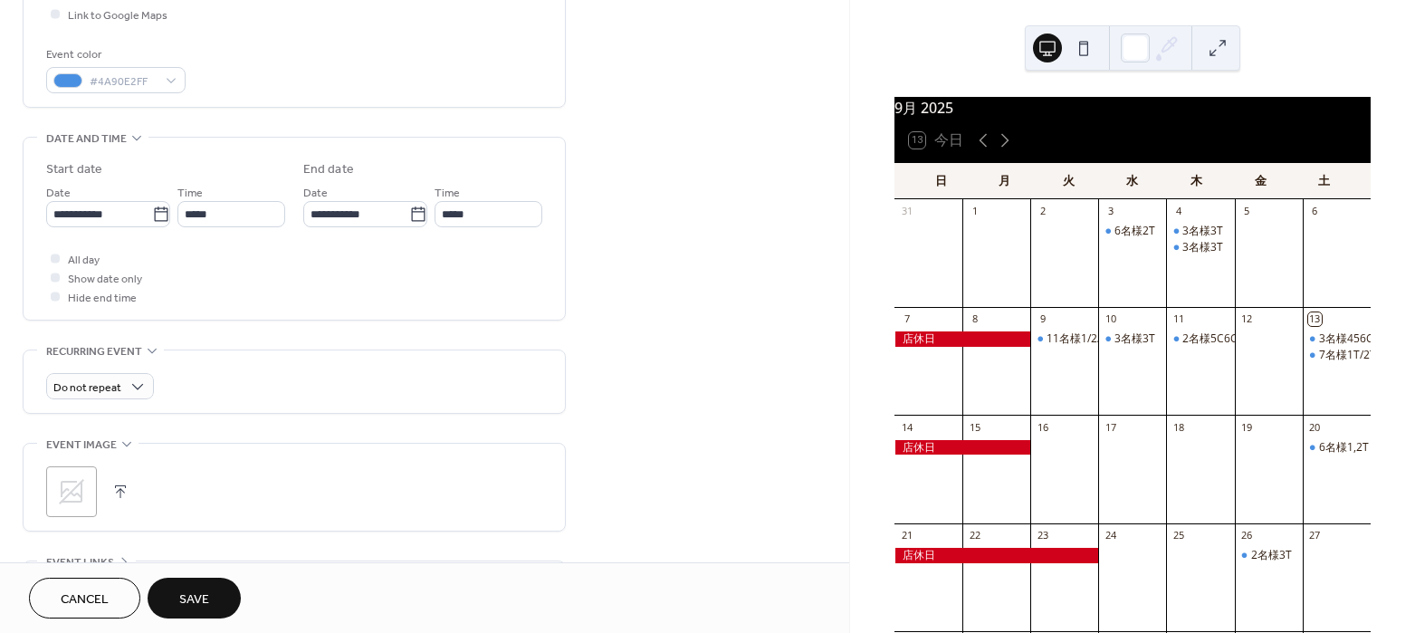
click at [330, 302] on div "All day Show date only Hide end time" at bounding box center [294, 277] width 496 height 57
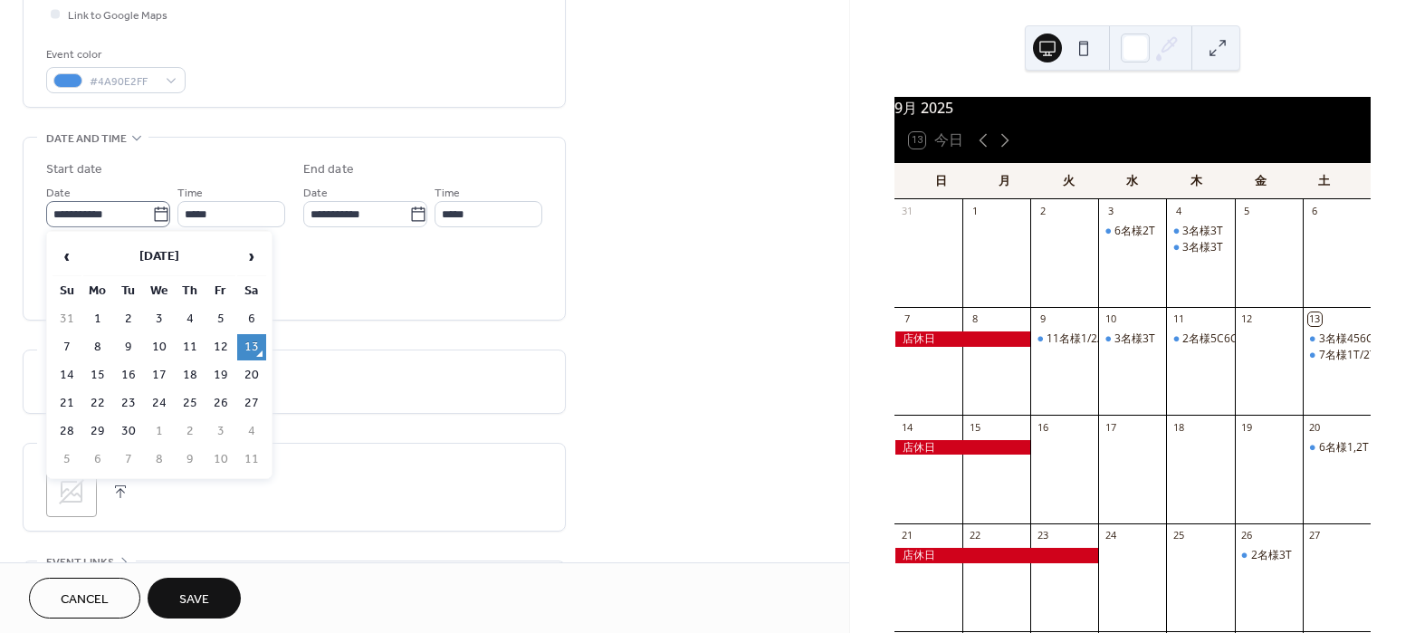
click at [154, 214] on icon at bounding box center [161, 215] width 18 height 18
click at [152, 214] on input "**********" at bounding box center [99, 214] width 106 height 26
click at [249, 398] on td "27" at bounding box center [251, 403] width 29 height 26
type input "**********"
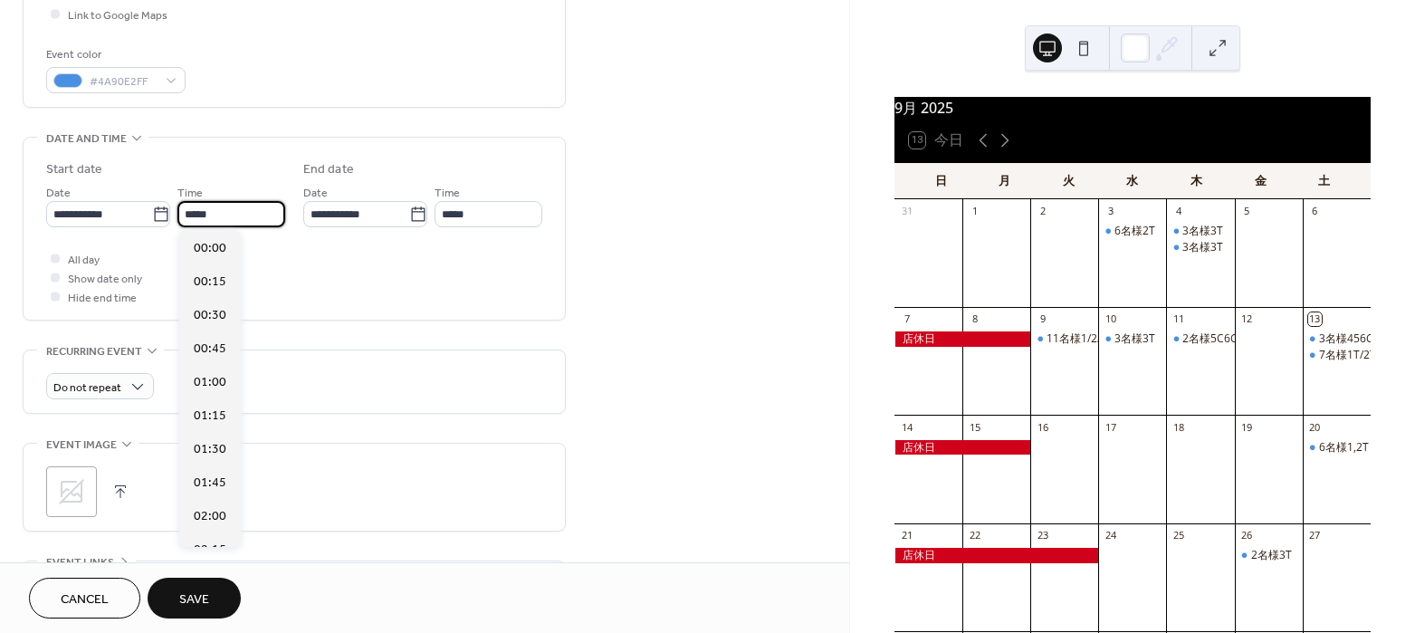
click at [252, 220] on input "*****" at bounding box center [231, 214] width 108 height 26
click at [228, 267] on div "18:00" at bounding box center [210, 260] width 62 height 34
type input "*****"
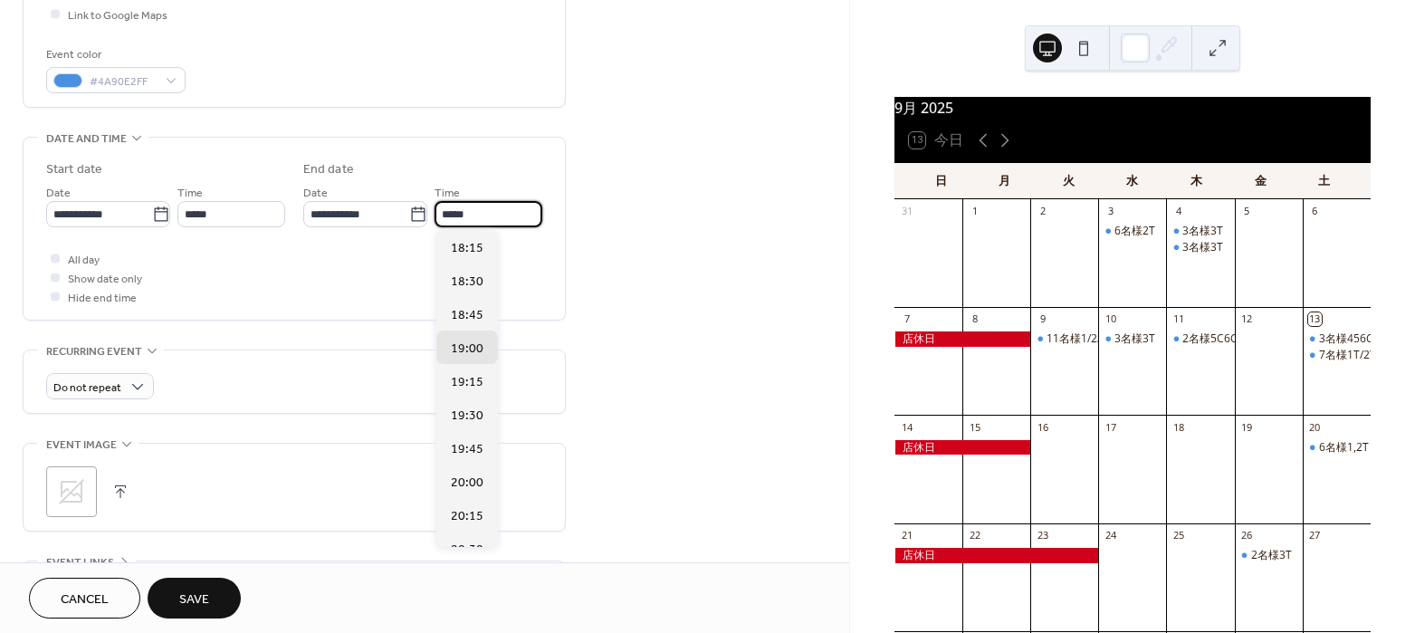
click at [461, 217] on input "*****" at bounding box center [489, 214] width 108 height 26
click at [463, 496] on span "23:30" at bounding box center [467, 499] width 33 height 19
type input "*****"
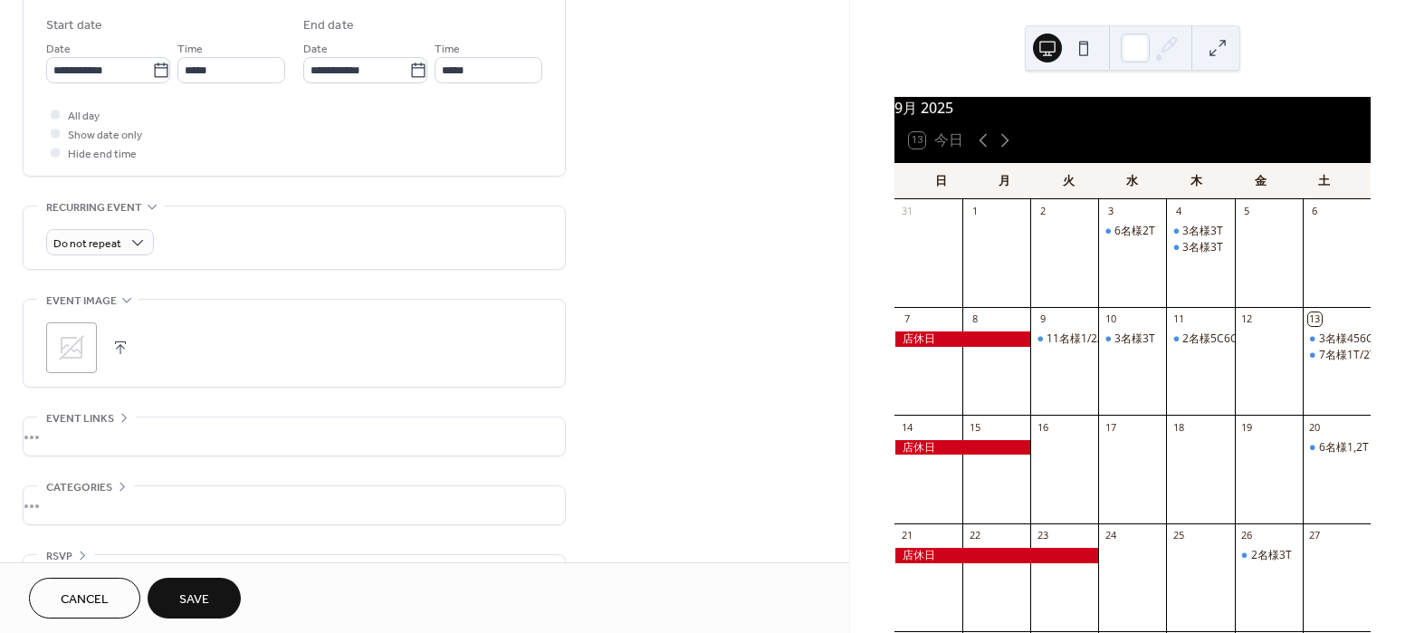
scroll to position [645, 0]
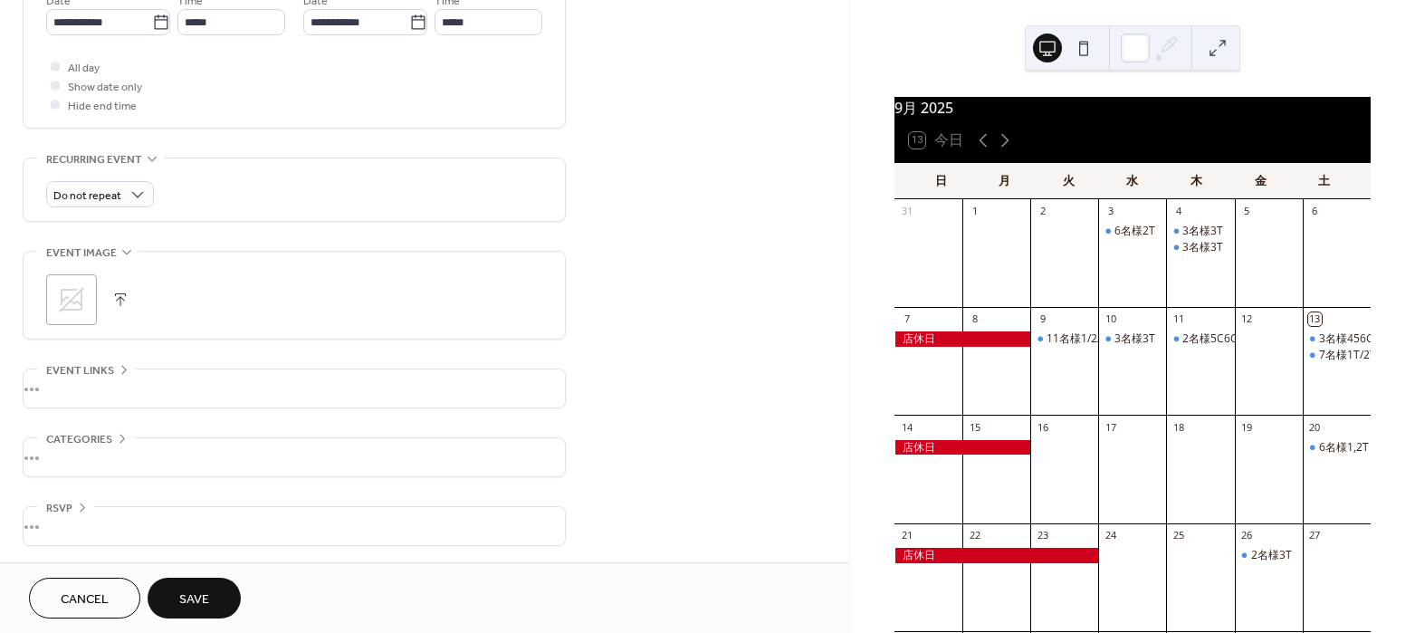
click at [208, 598] on span "Save" at bounding box center [194, 599] width 30 height 19
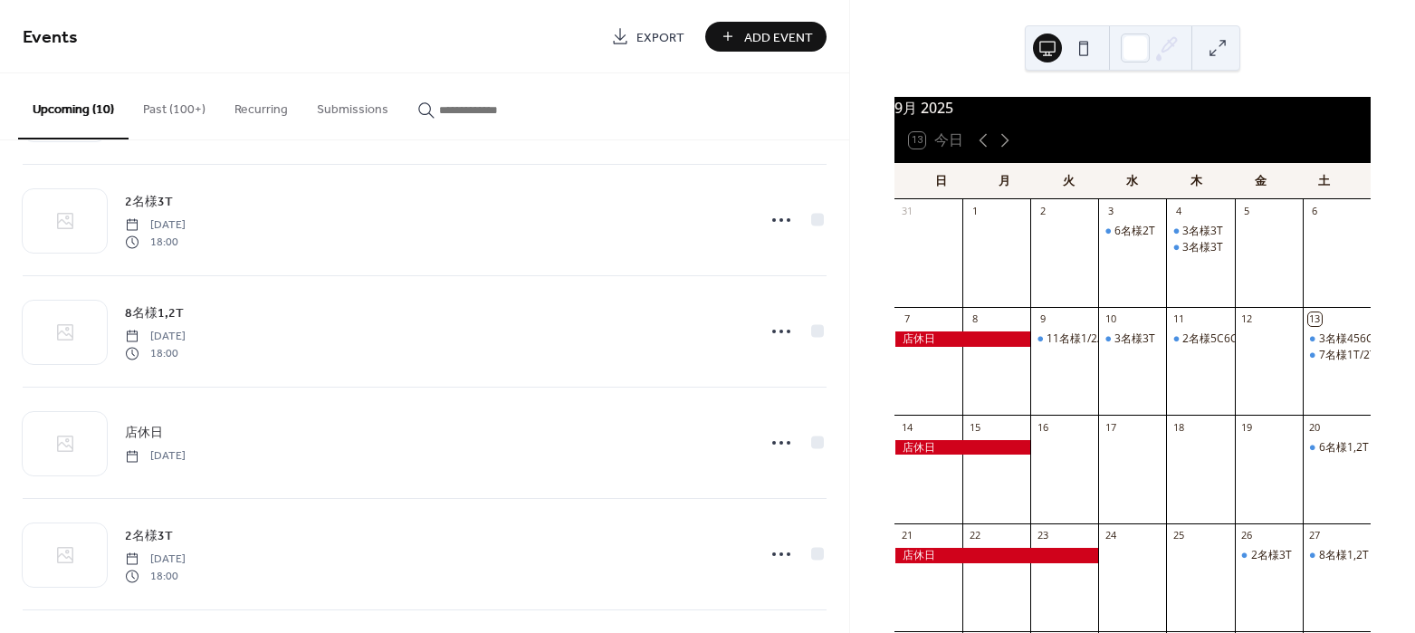
scroll to position [566, 0]
